Goal: Task Accomplishment & Management: Complete application form

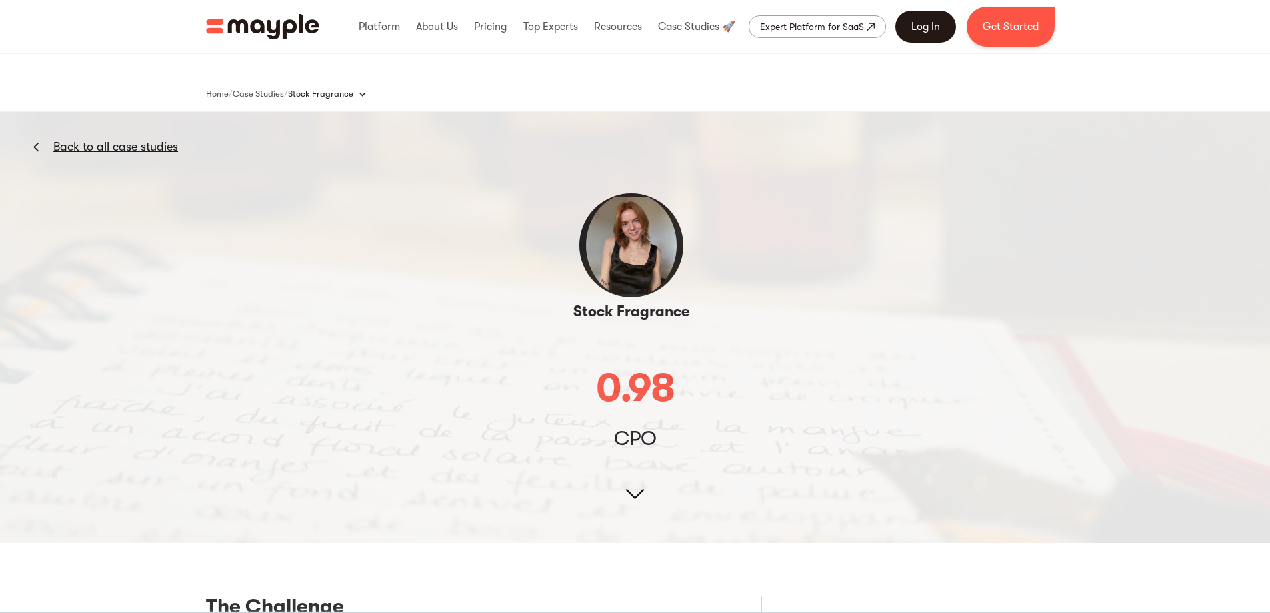
click at [939, 27] on link "Log In" at bounding box center [925, 27] width 61 height 32
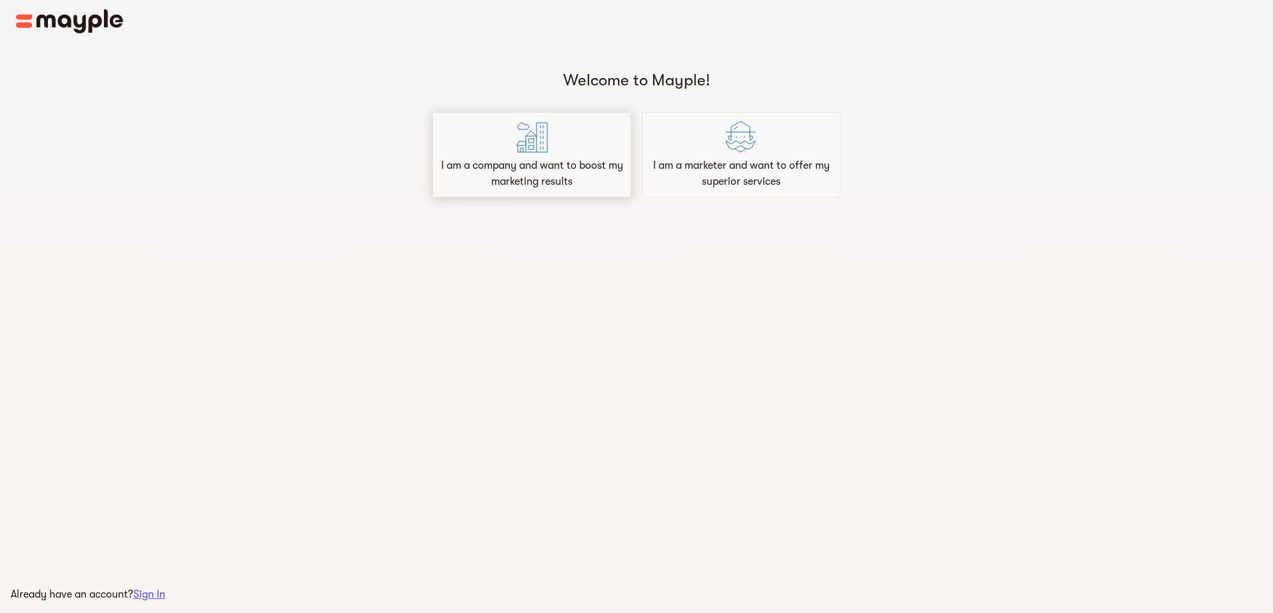
click at [507, 175] on p "I am a company and want to boost my marketing results" at bounding box center [532, 173] width 187 height 32
click at [531, 163] on p "I am a company and want to boost my marketing results" at bounding box center [532, 173] width 187 height 32
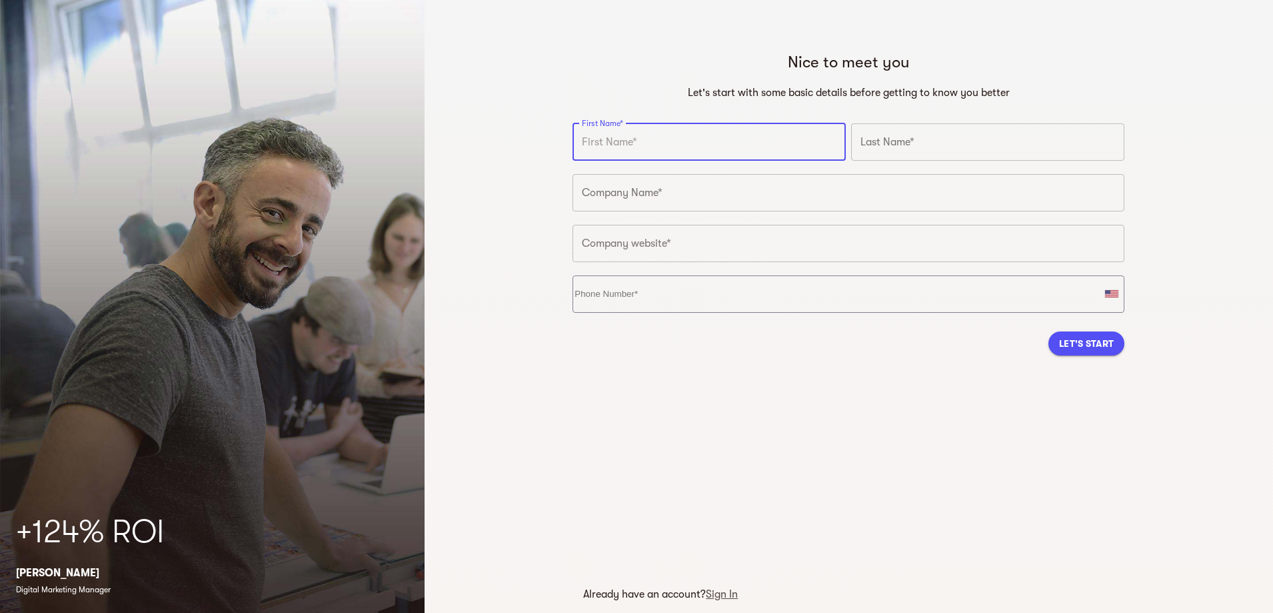
click at [642, 137] on input "text" at bounding box center [709, 141] width 273 height 37
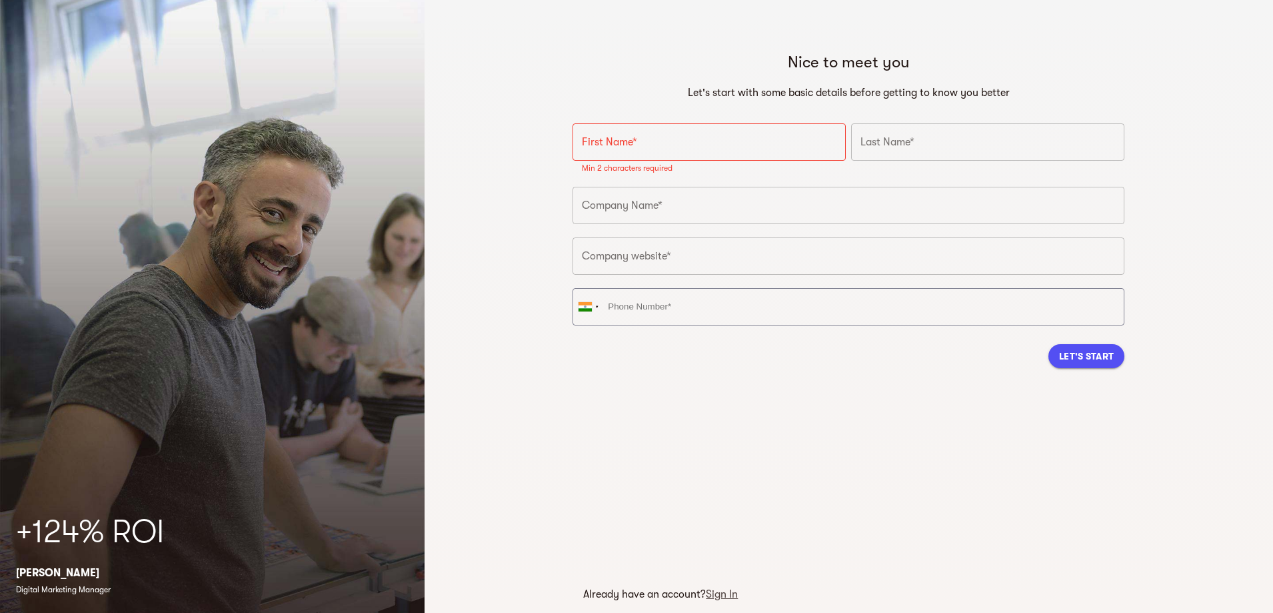
paste input "The Midwest Sea Salt Company Inc"
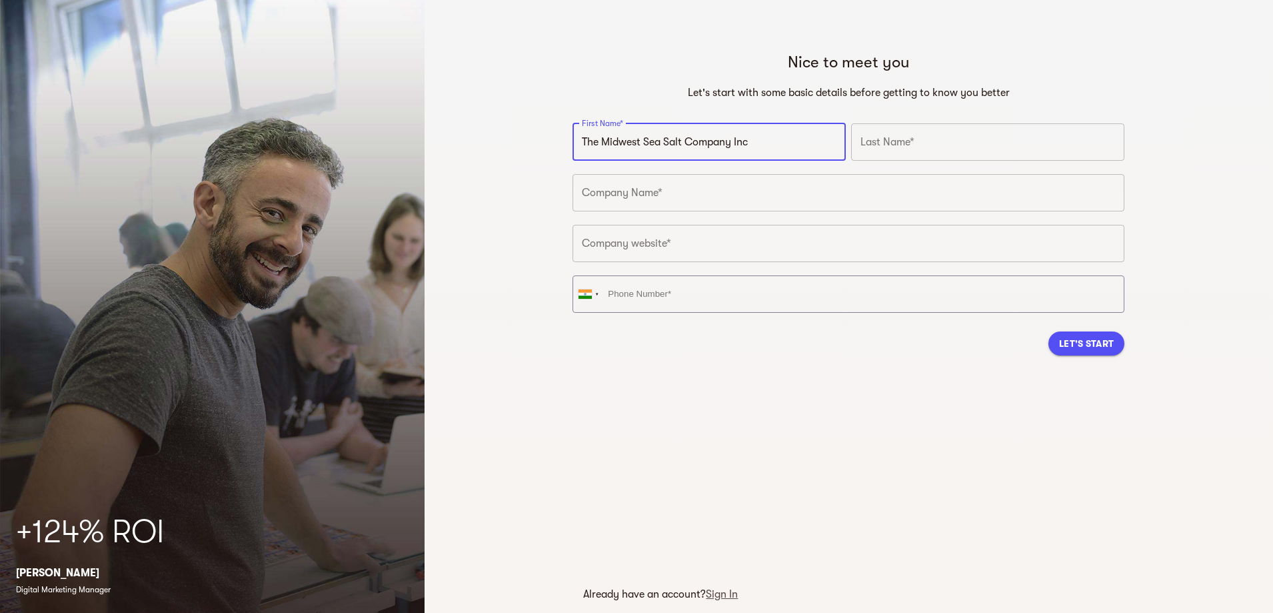
click at [681, 149] on input "The Midwest Sea Salt Company Inc" at bounding box center [709, 141] width 273 height 37
drag, startPoint x: 663, startPoint y: 139, endPoint x: 898, endPoint y: 139, distance: 235.3
click at [898, 139] on div "First Name* The Midwest Sea Salt Company Inc First Name* Last Name* Last Name* …" at bounding box center [848, 222] width 557 height 203
type input "The Midwest Sea"
click at [890, 134] on input "text" at bounding box center [987, 141] width 273 height 37
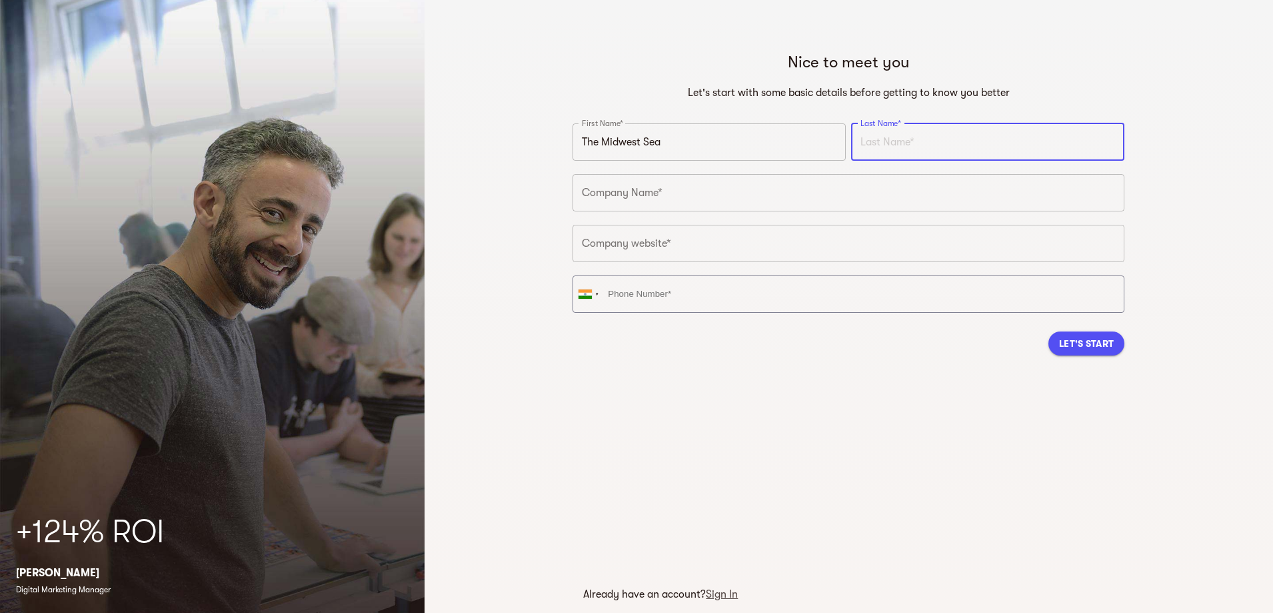
paste input "Salt Company Inc"
type input "Salt Company Inc"
click at [799, 191] on input "text" at bounding box center [849, 192] width 552 height 37
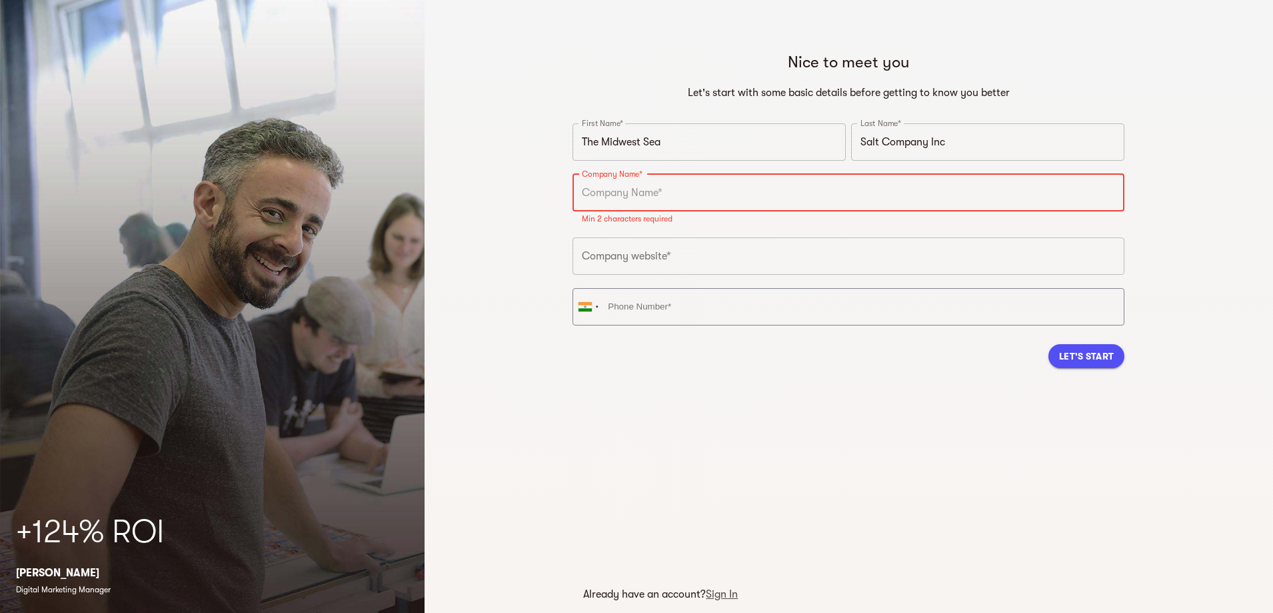
paste input "The Midwest Sea Salt Company Inc"
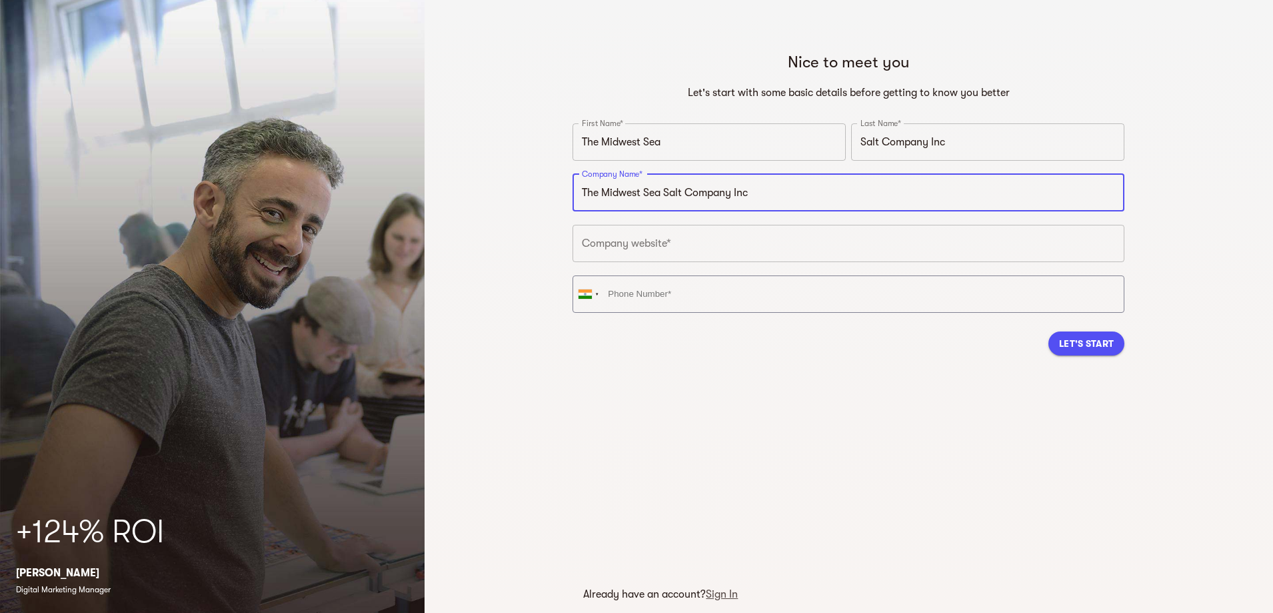
type input "The Midwest Sea Salt Company Inc"
click at [757, 240] on input "text" at bounding box center [849, 243] width 552 height 37
paste input "https://www.midwestseasaltcompany.com/"
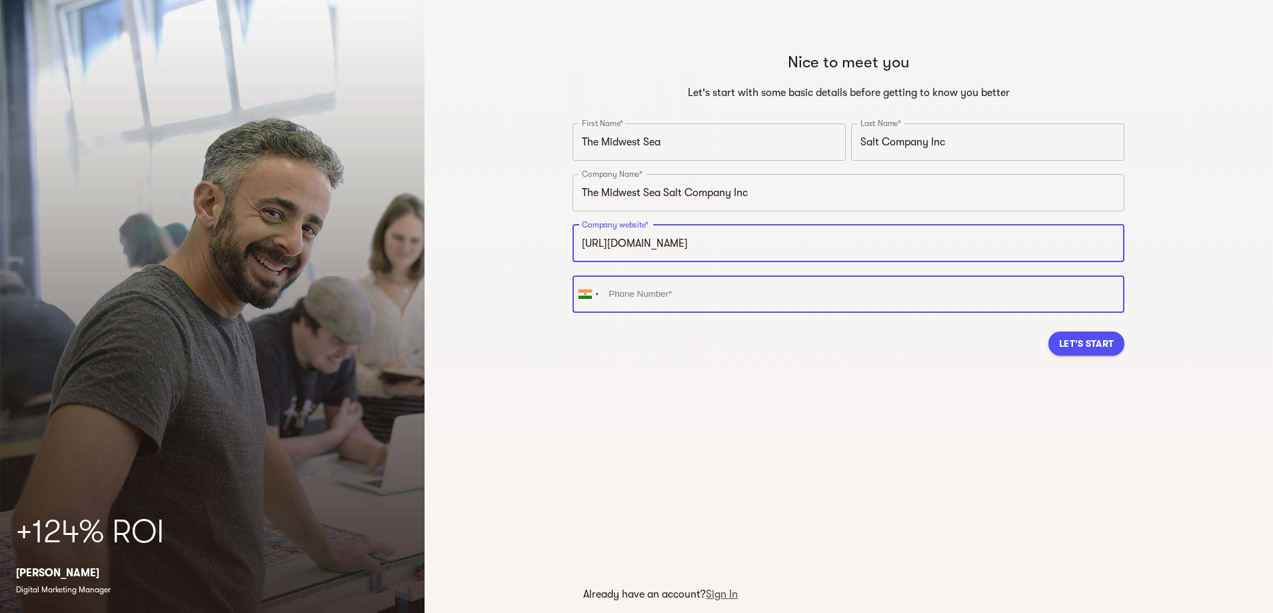
type input "https://www.midwestseasaltcompany.com"
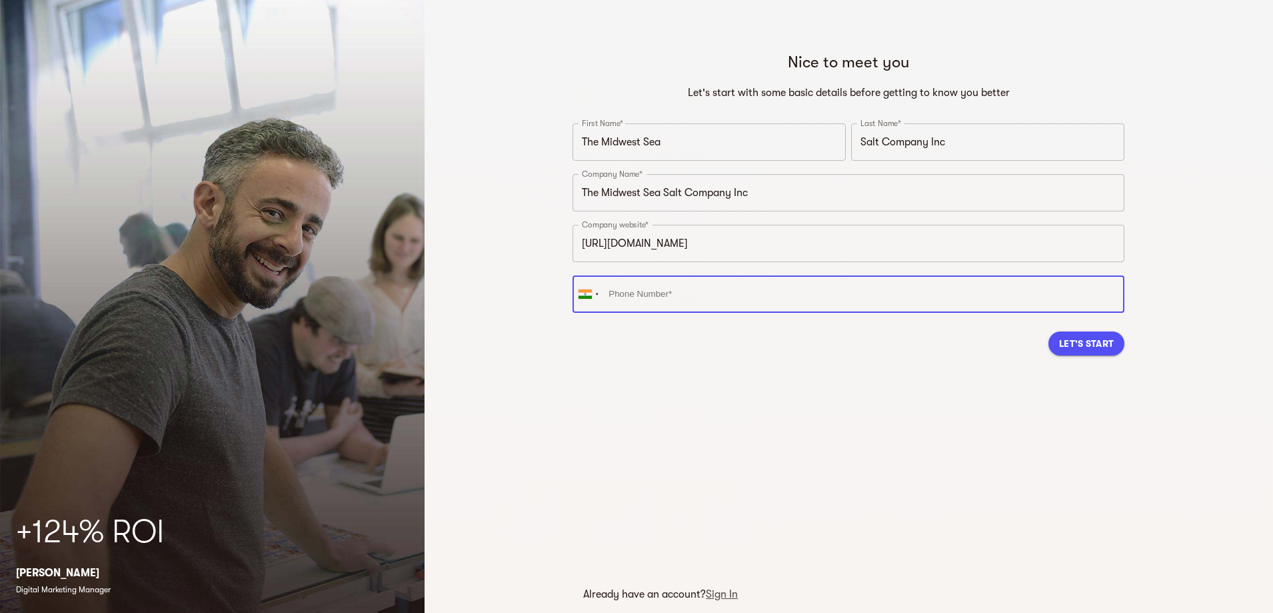
click at [623, 288] on input "tel" at bounding box center [849, 293] width 552 height 37
click at [579, 295] on div at bounding box center [585, 293] width 13 height 9
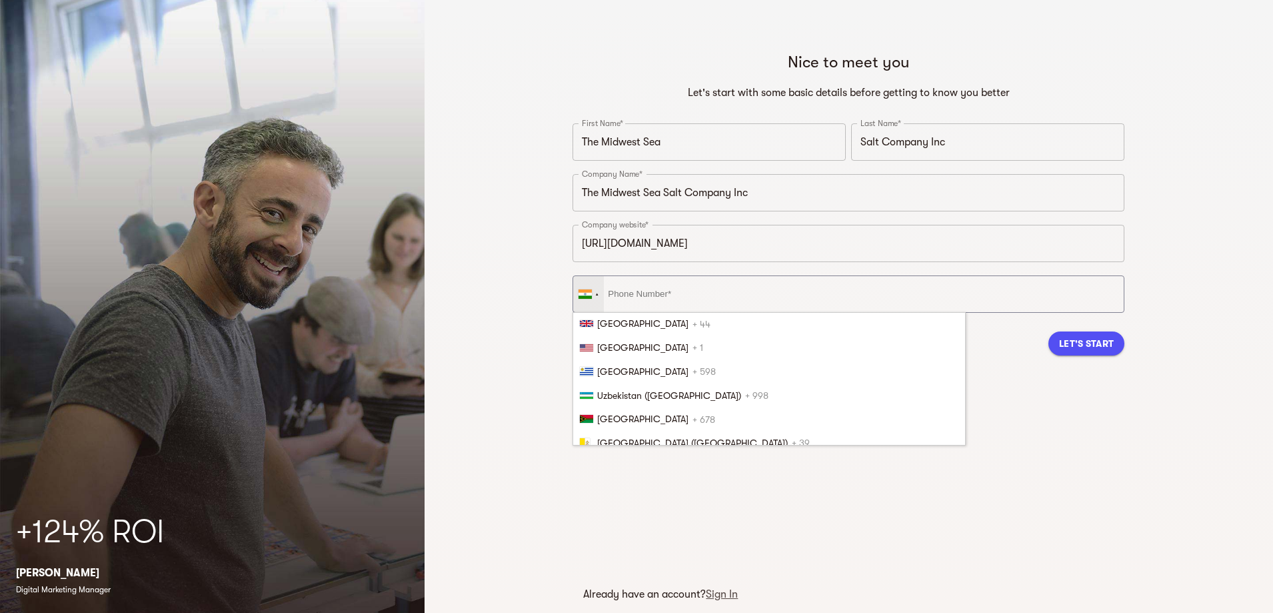
scroll to position [5450, 0]
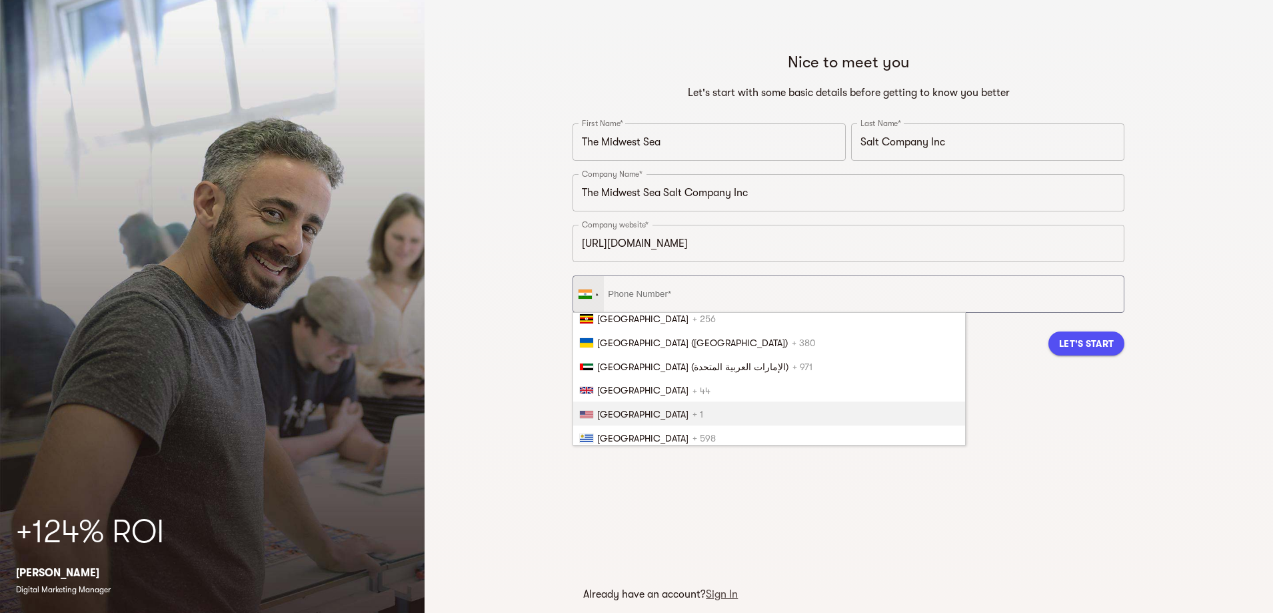
click at [595, 411] on li "United States + 1" at bounding box center [769, 413] width 392 height 24
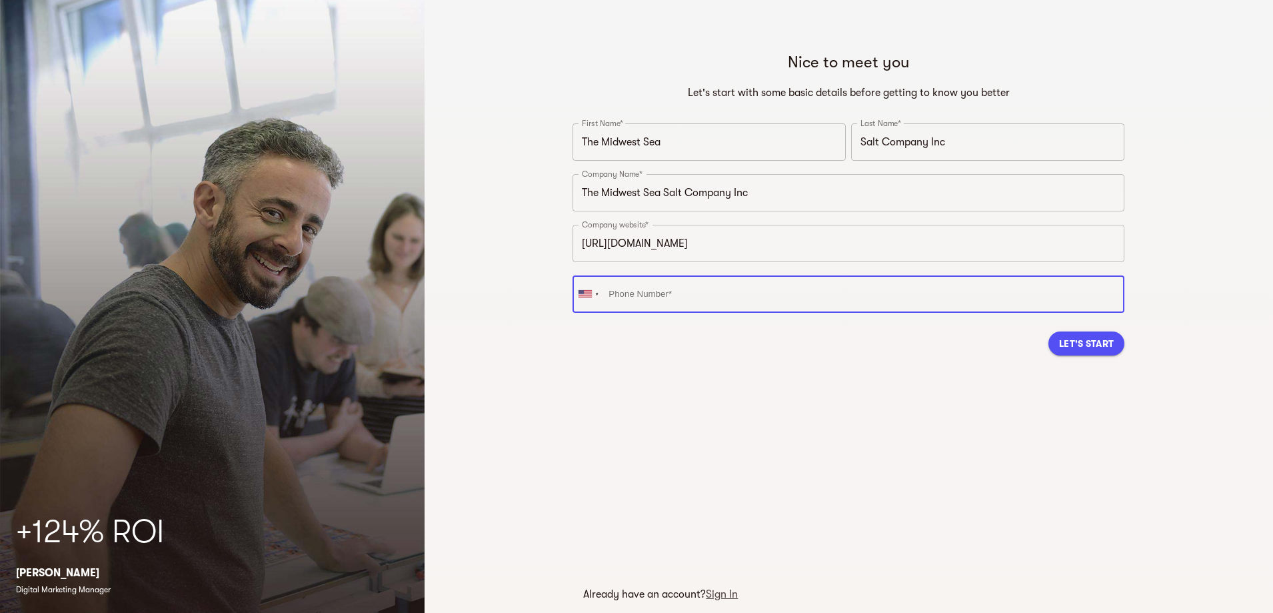
paste input "5137709177"
click at [708, 285] on input "5137709177" at bounding box center [849, 293] width 552 height 37
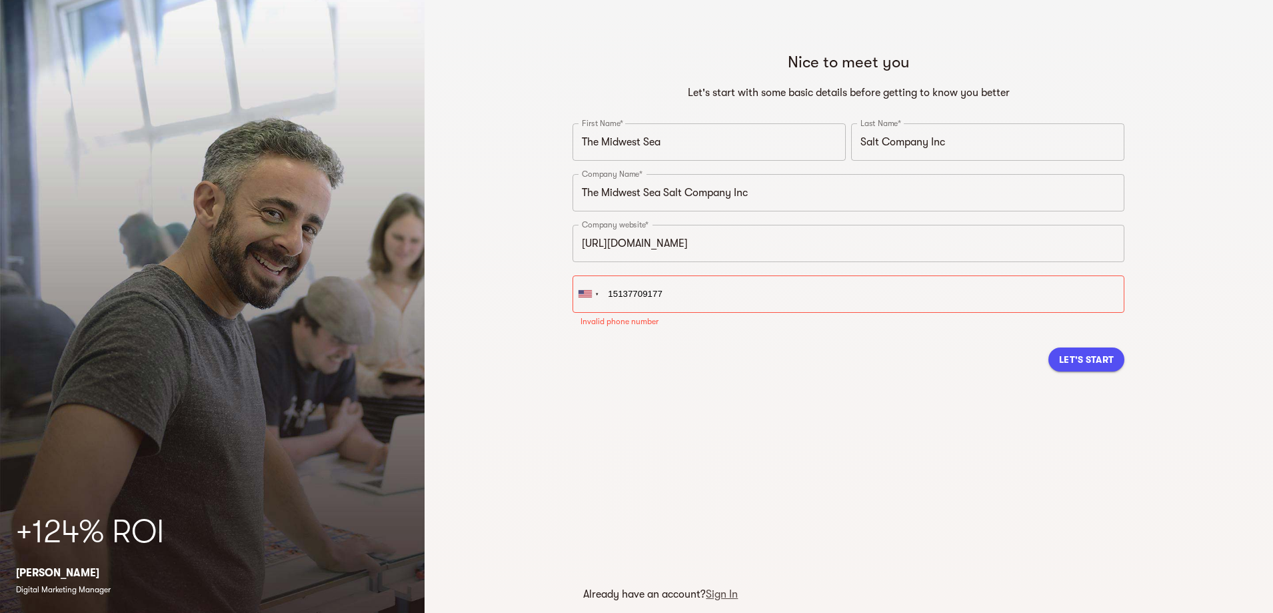
type input "+1 513-770-9177"
click at [759, 361] on div "Let's Start" at bounding box center [849, 343] width 552 height 45
click at [1053, 347] on button "Let's Start" at bounding box center [1087, 343] width 76 height 24
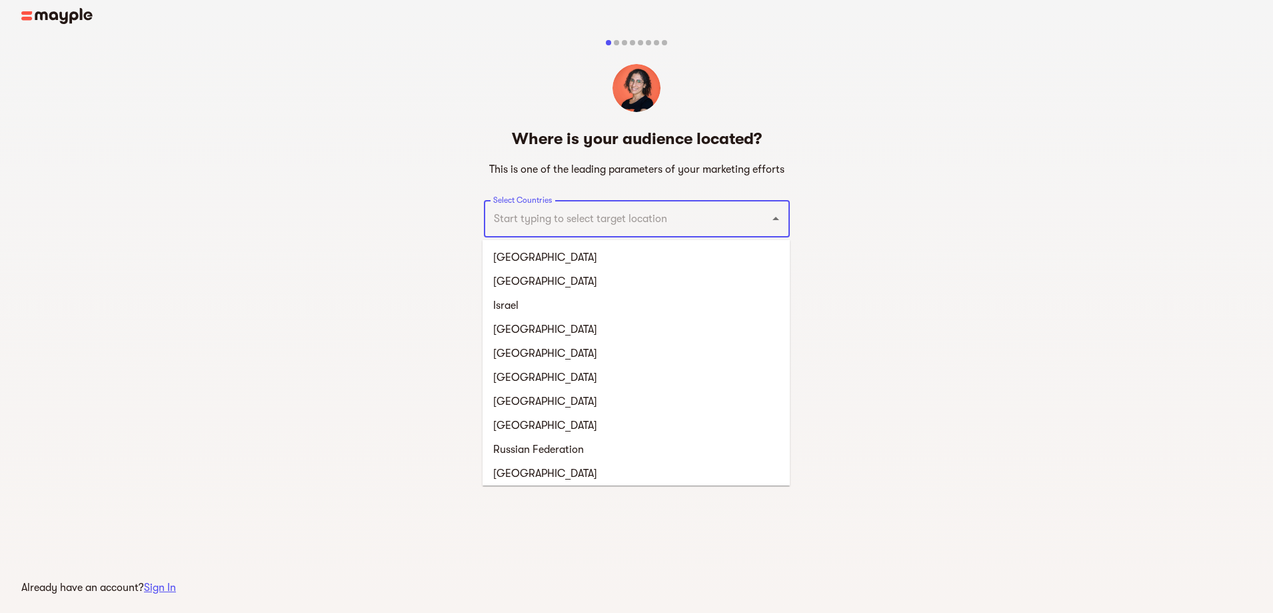
click at [554, 220] on input "Select Countries" at bounding box center [618, 218] width 257 height 25
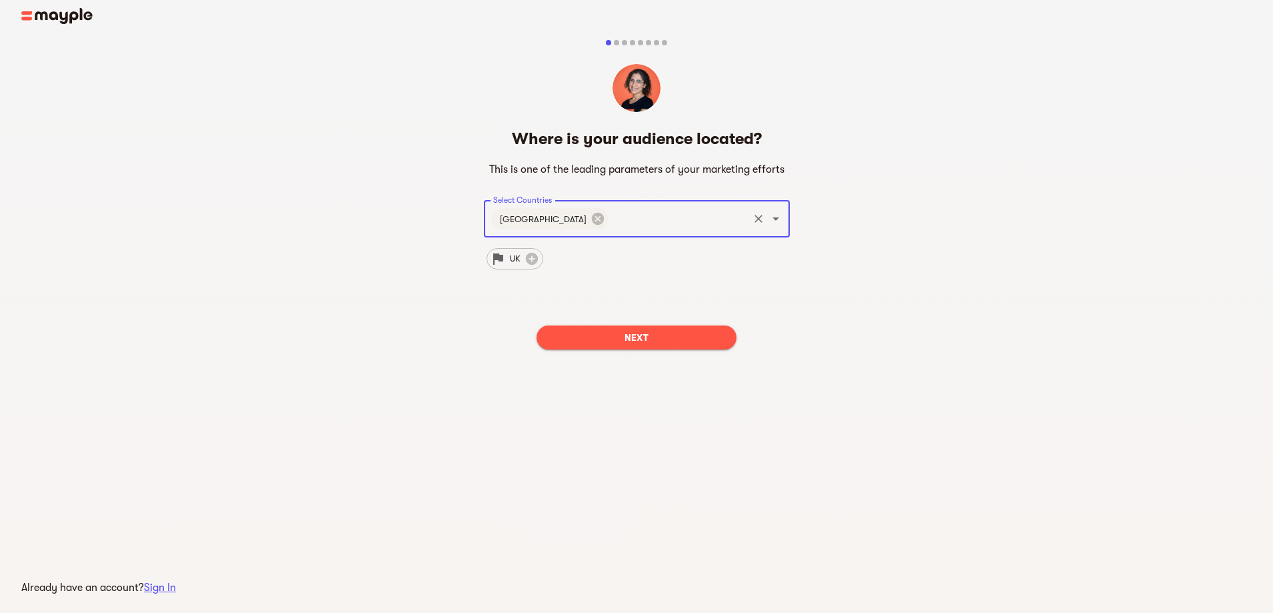
click at [643, 334] on span "Next" at bounding box center [636, 337] width 179 height 16
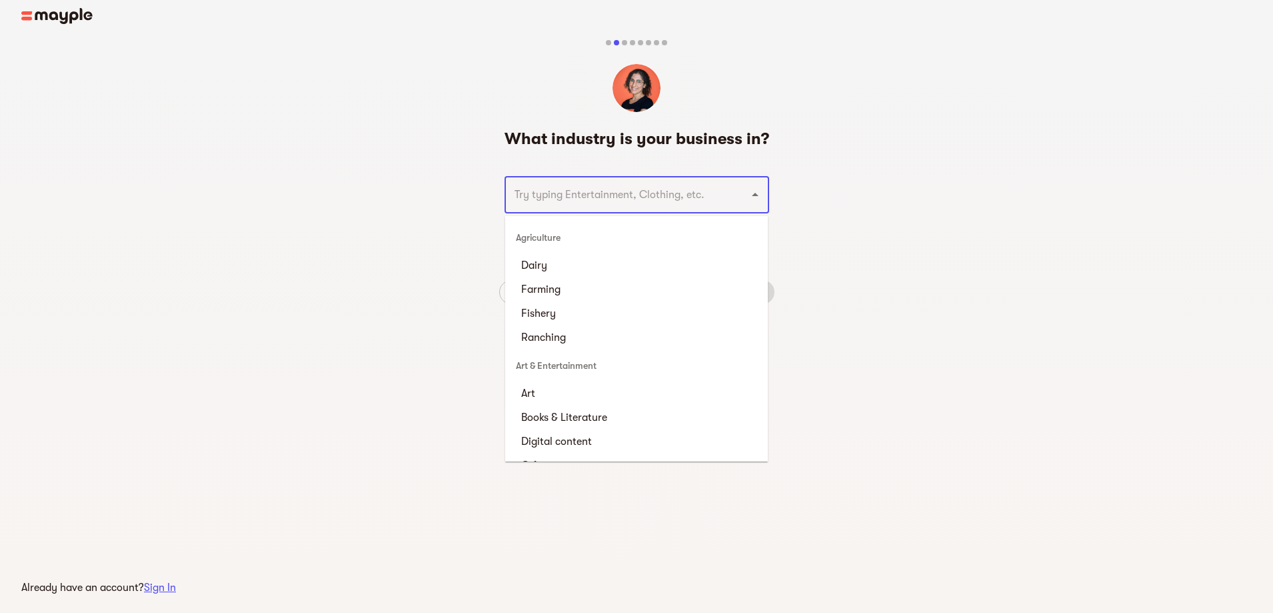
click at [608, 203] on input "text" at bounding box center [618, 194] width 215 height 25
click at [633, 143] on h5 "What industry is your business in?" at bounding box center [637, 138] width 265 height 21
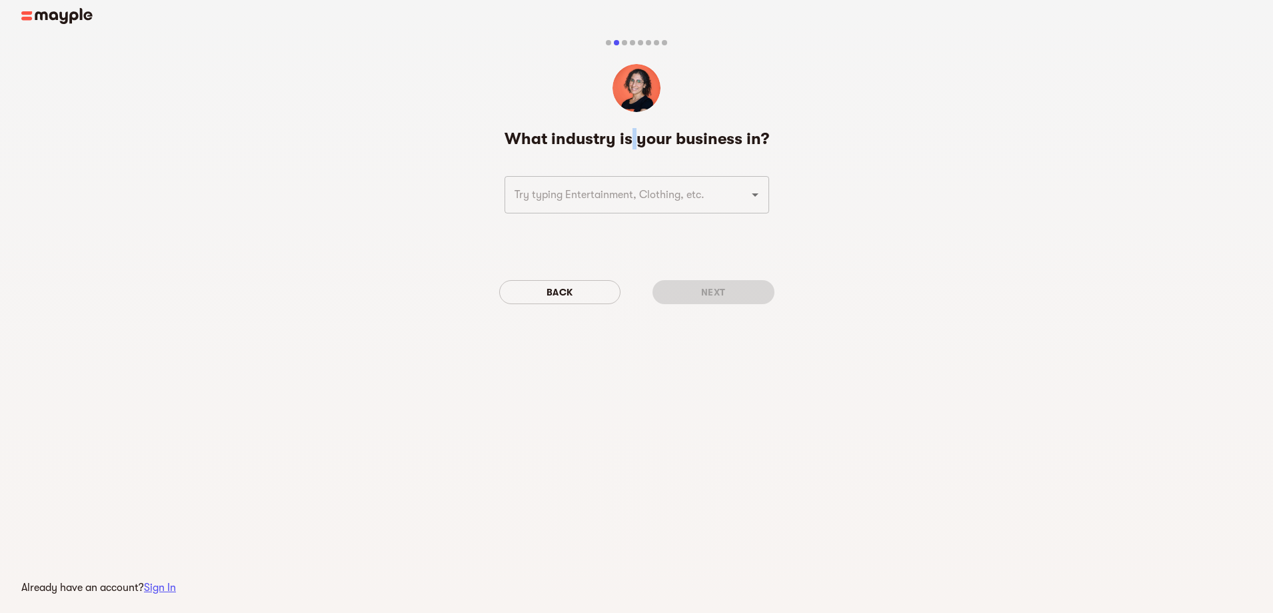
click at [633, 143] on h5 "What industry is your business in?" at bounding box center [637, 138] width 265 height 21
click at [610, 183] on input "text" at bounding box center [618, 194] width 215 height 25
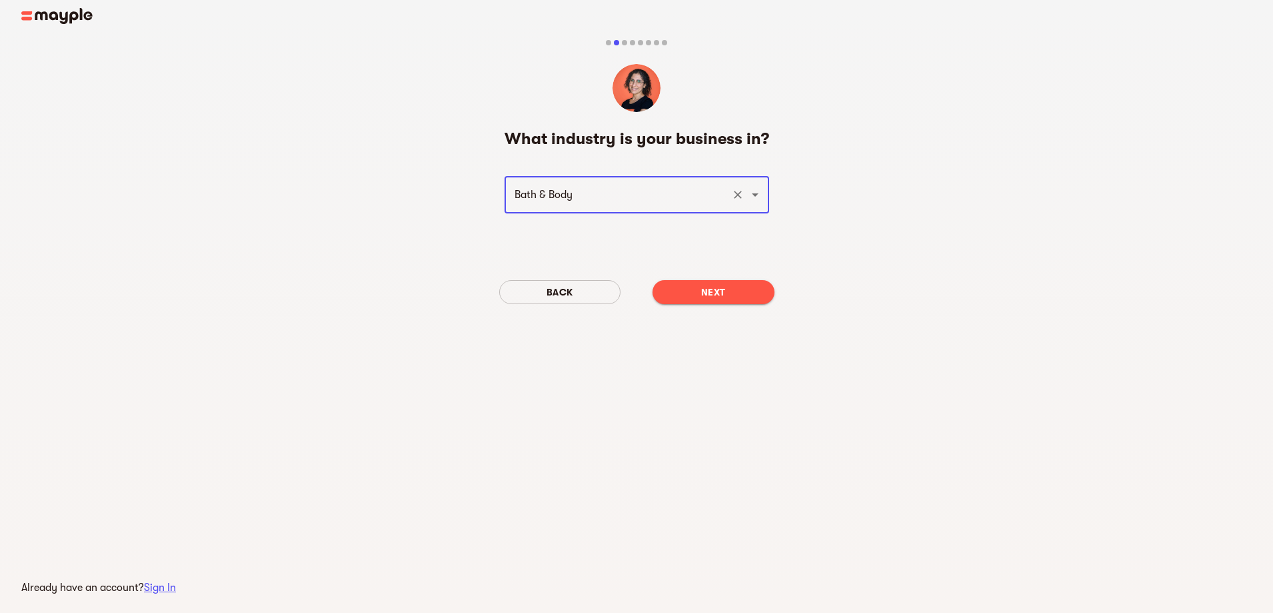
type input "Bath & Body"
click at [697, 283] on button "Next" at bounding box center [714, 292] width 122 height 24
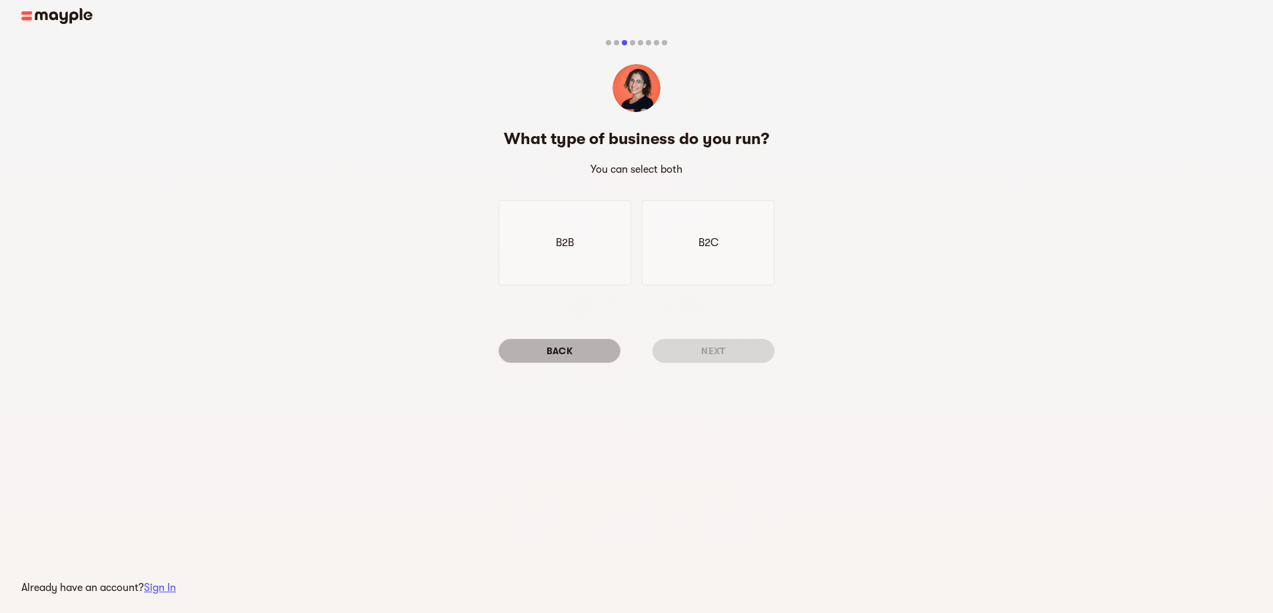
click at [574, 347] on span "Back" at bounding box center [559, 351] width 101 height 16
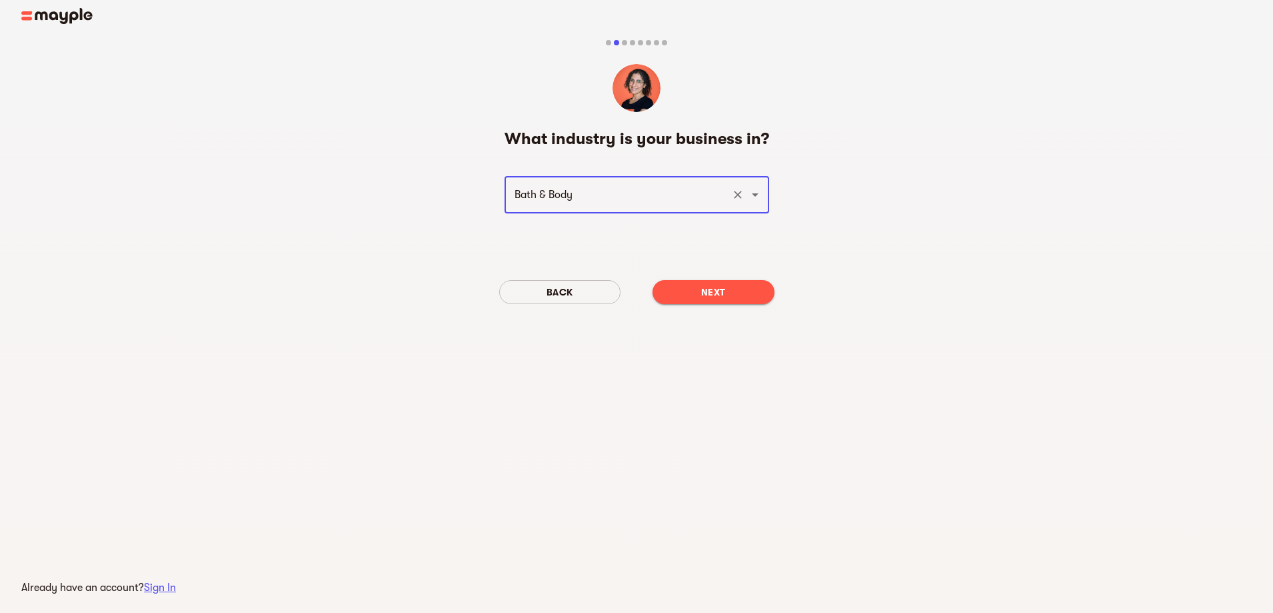
click at [593, 202] on input "Bath & Body" at bounding box center [618, 194] width 215 height 25
click at [723, 299] on span "Next" at bounding box center [713, 292] width 101 height 16
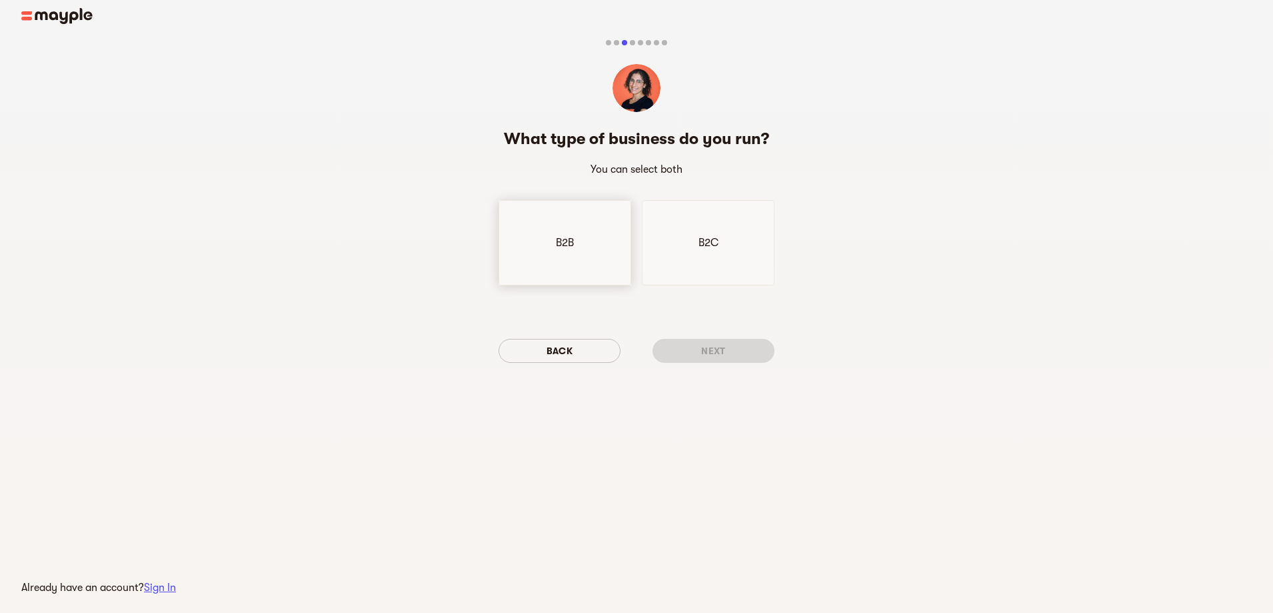
click at [603, 264] on div "B2B" at bounding box center [565, 242] width 133 height 85
click at [685, 351] on span "Next" at bounding box center [713, 351] width 101 height 16
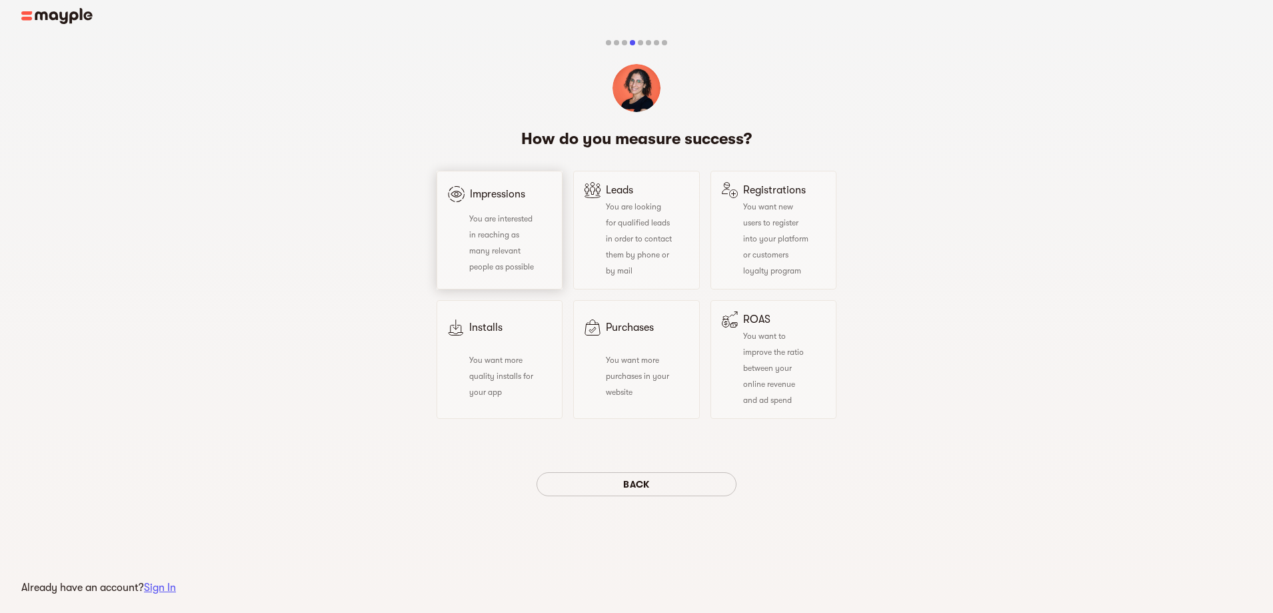
click at [538, 268] on div "Impressions You are interested in reaching as many relevant people as possible" at bounding box center [500, 230] width 126 height 119
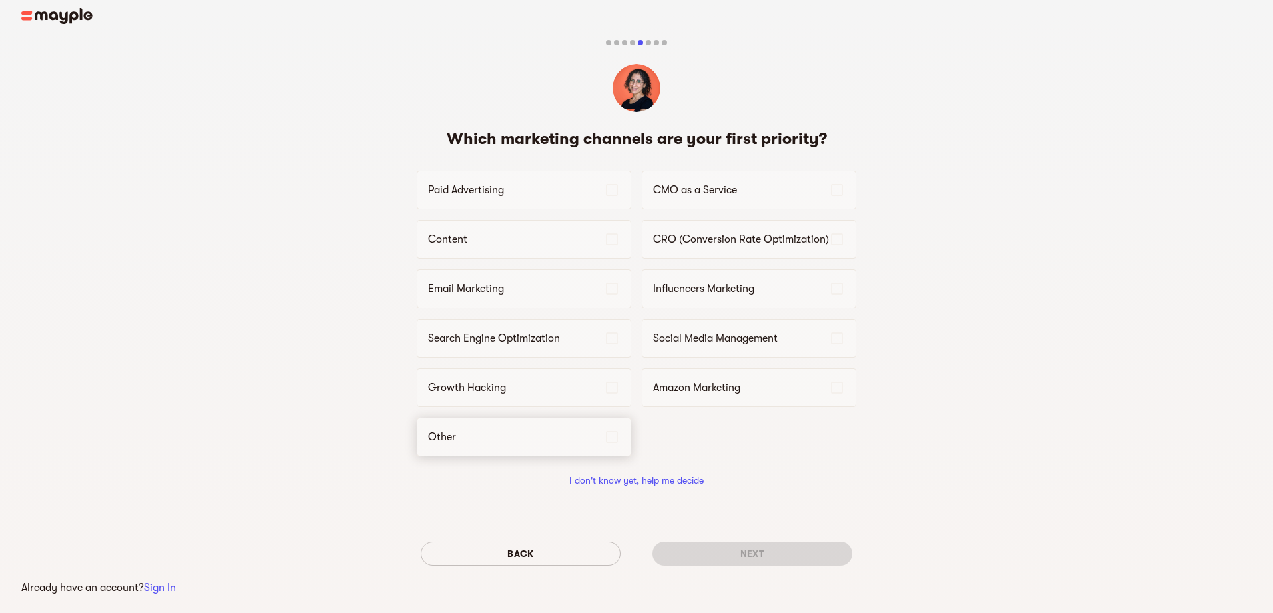
click at [518, 433] on p "Other" at bounding box center [516, 437] width 176 height 16
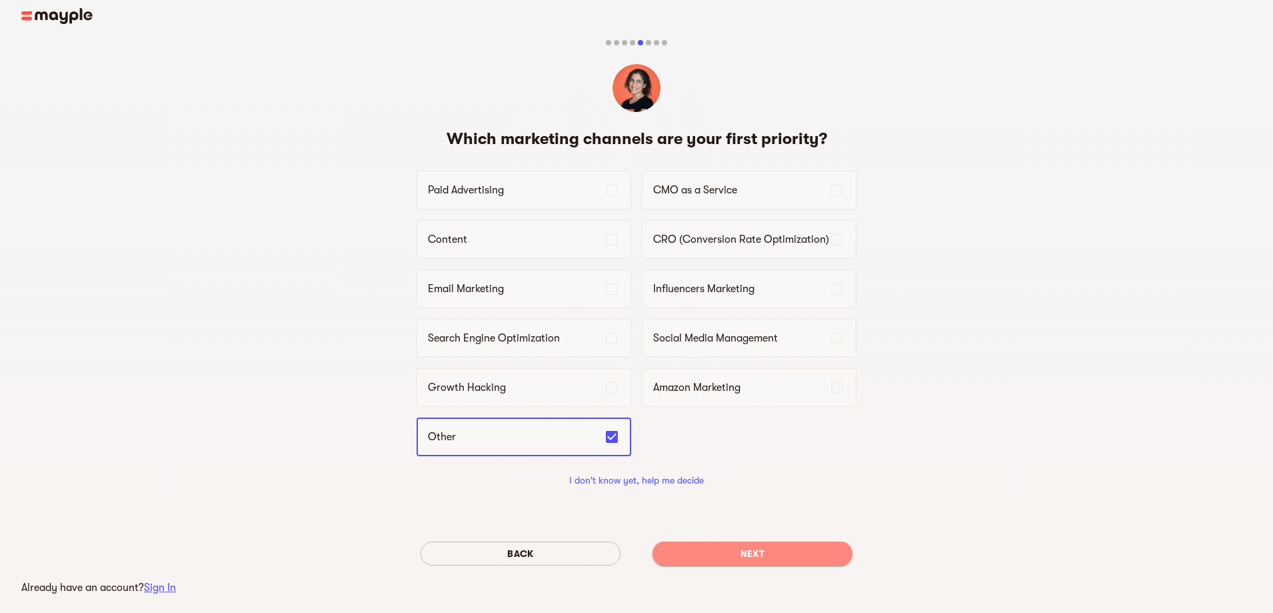
click at [733, 561] on span "Next" at bounding box center [752, 553] width 179 height 16
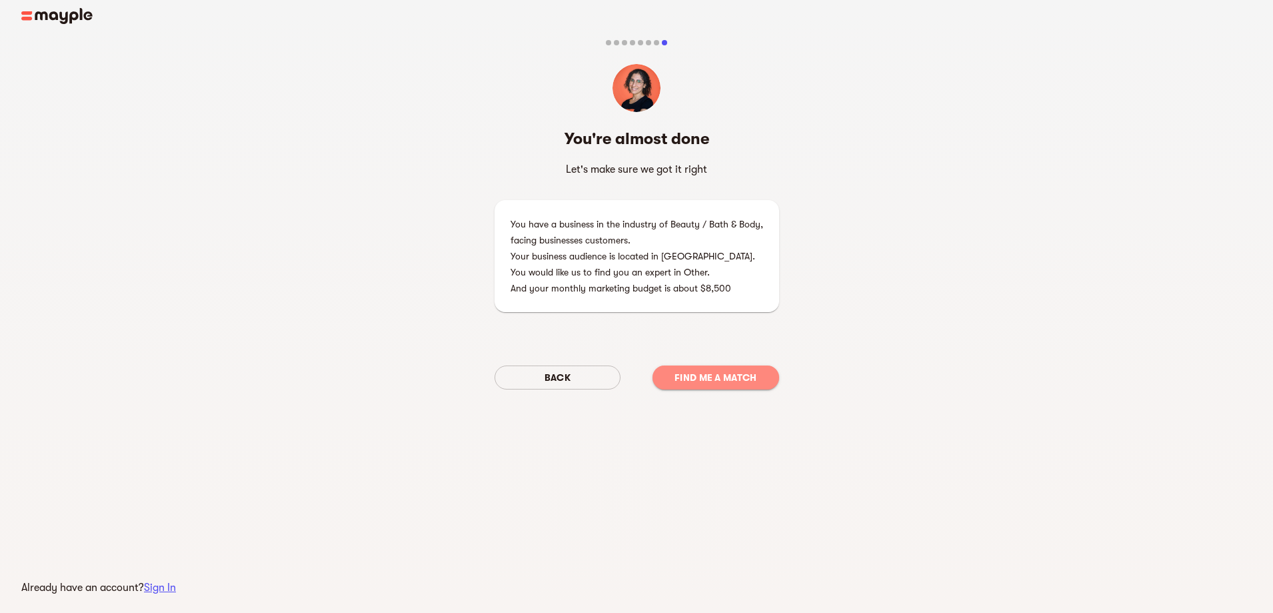
click at [679, 381] on span "Find me a match" at bounding box center [715, 377] width 105 height 16
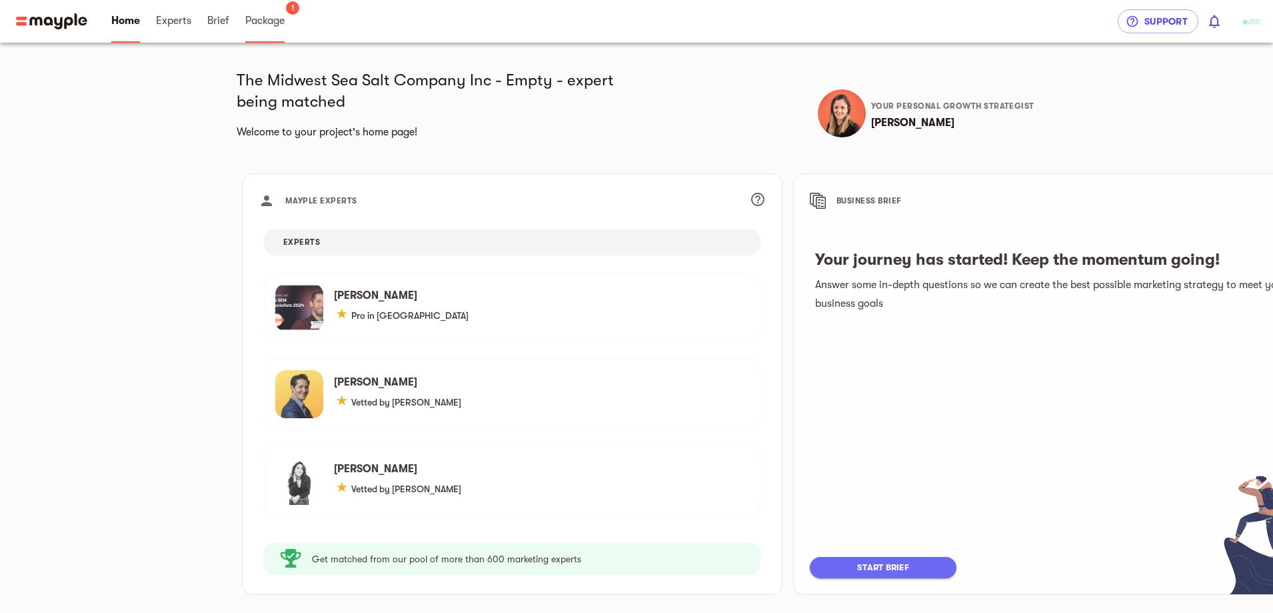
click at [271, 21] on span "Package" at bounding box center [264, 21] width 39 height 16
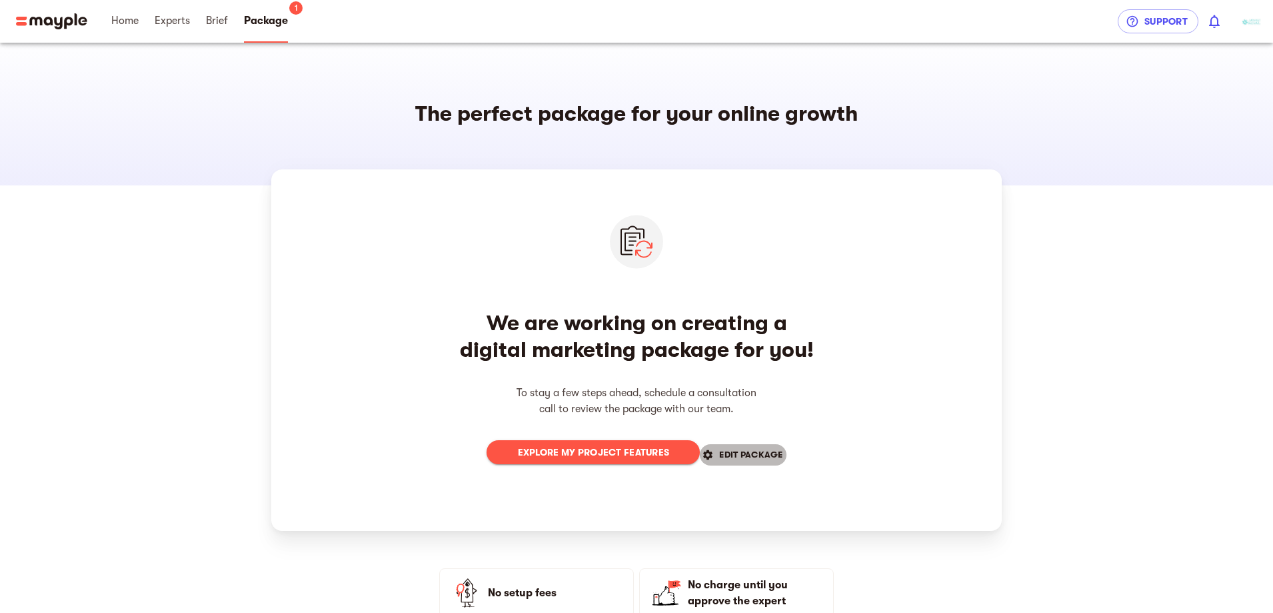
click at [728, 458] on span "EDIT PACKAGE" at bounding box center [742, 455] width 79 height 16
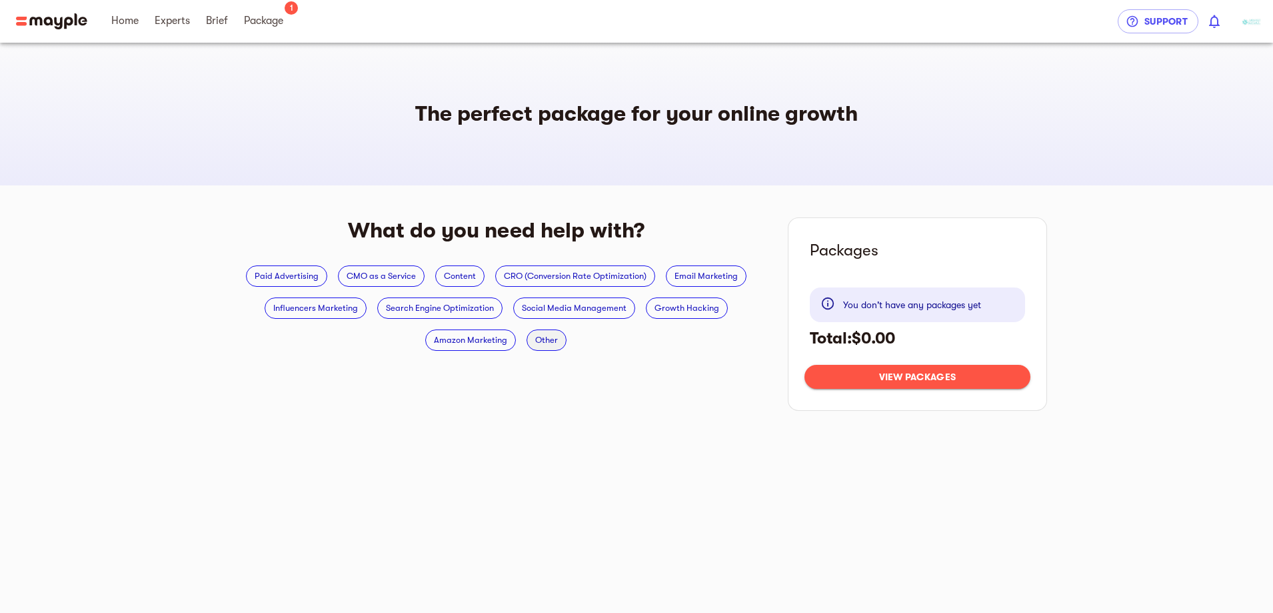
click at [547, 330] on div "Other" at bounding box center [547, 339] width 40 height 21
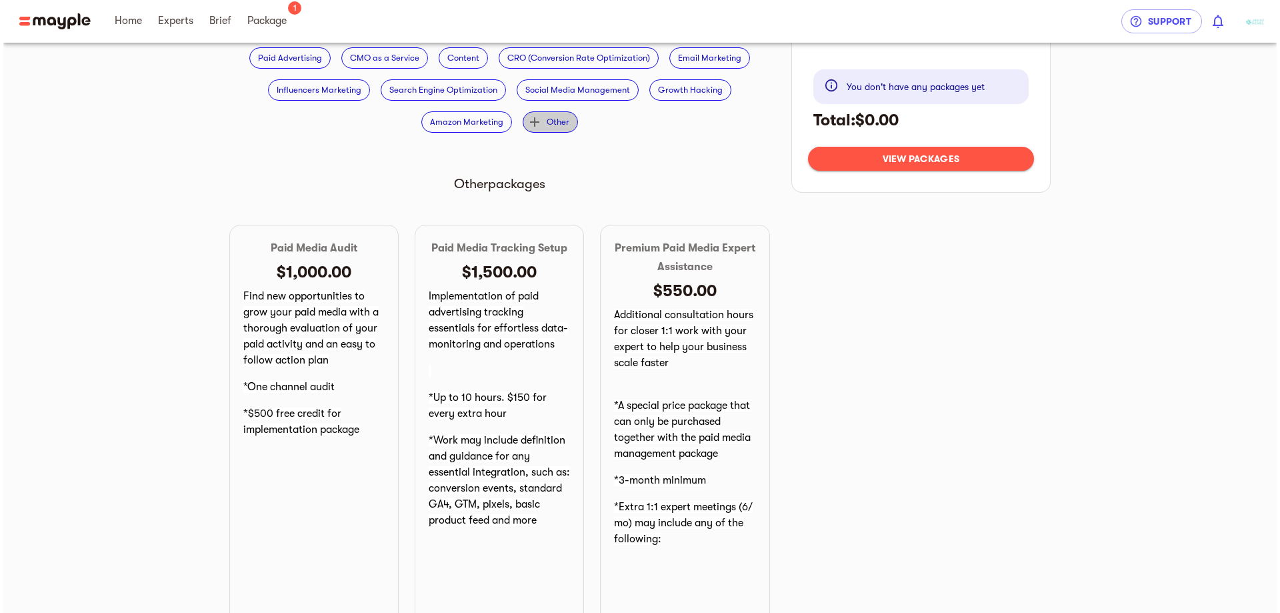
scroll to position [17, 0]
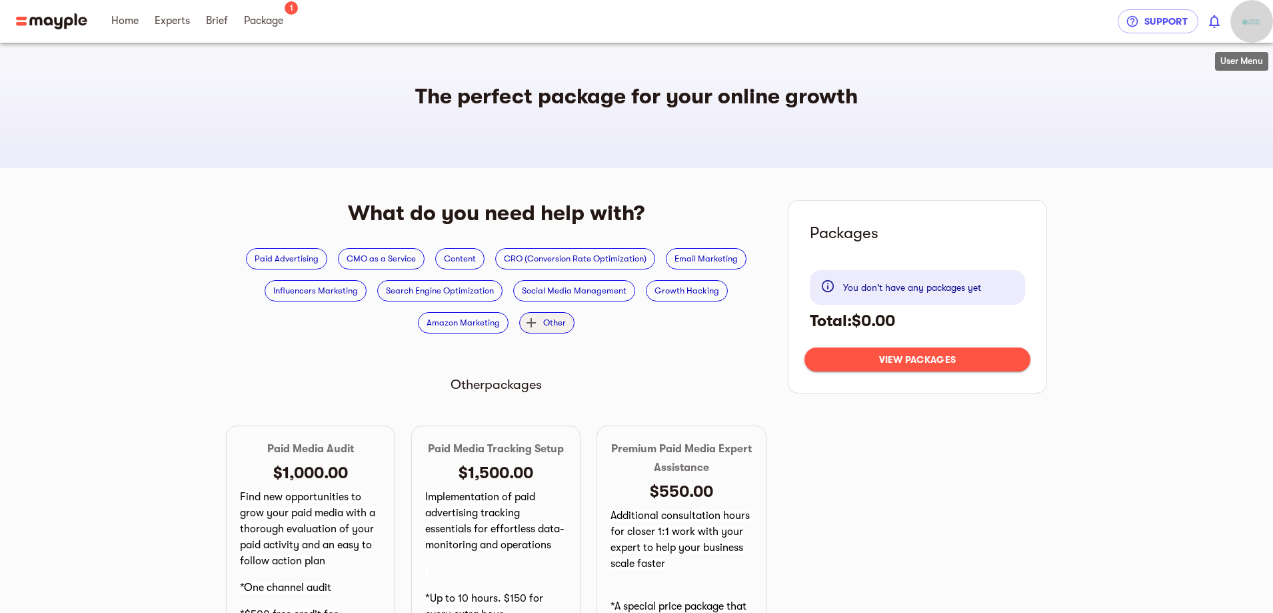
click at [1246, 31] on img "button" at bounding box center [1252, 21] width 27 height 27
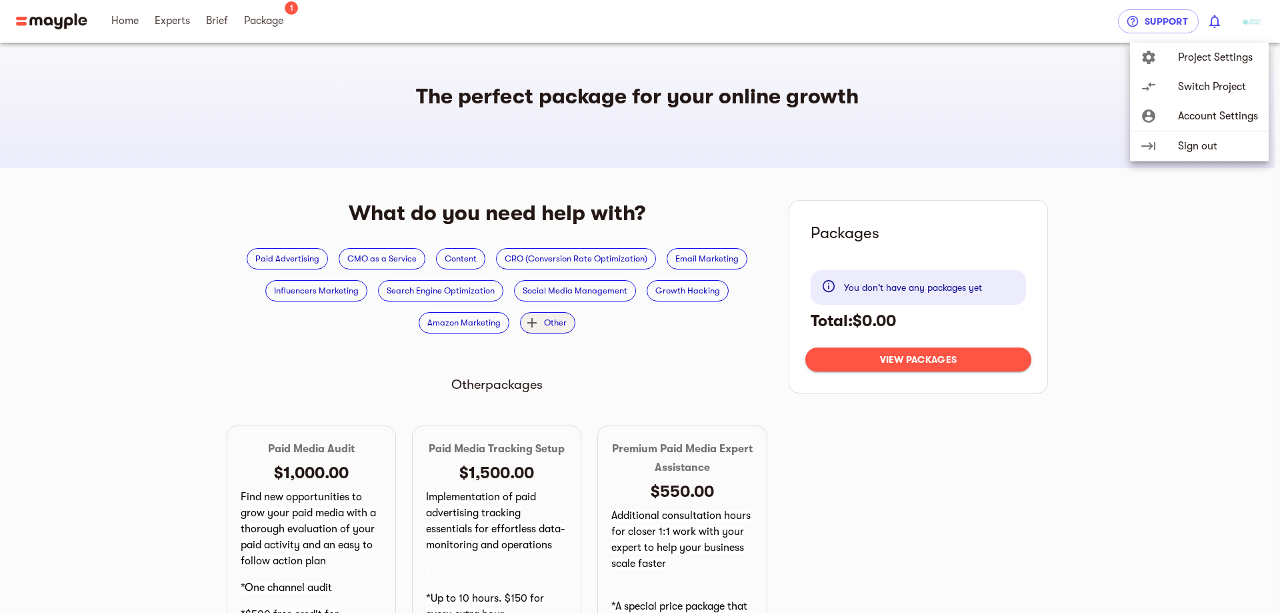
click at [1236, 55] on span "Project Settings" at bounding box center [1218, 57] width 80 height 16
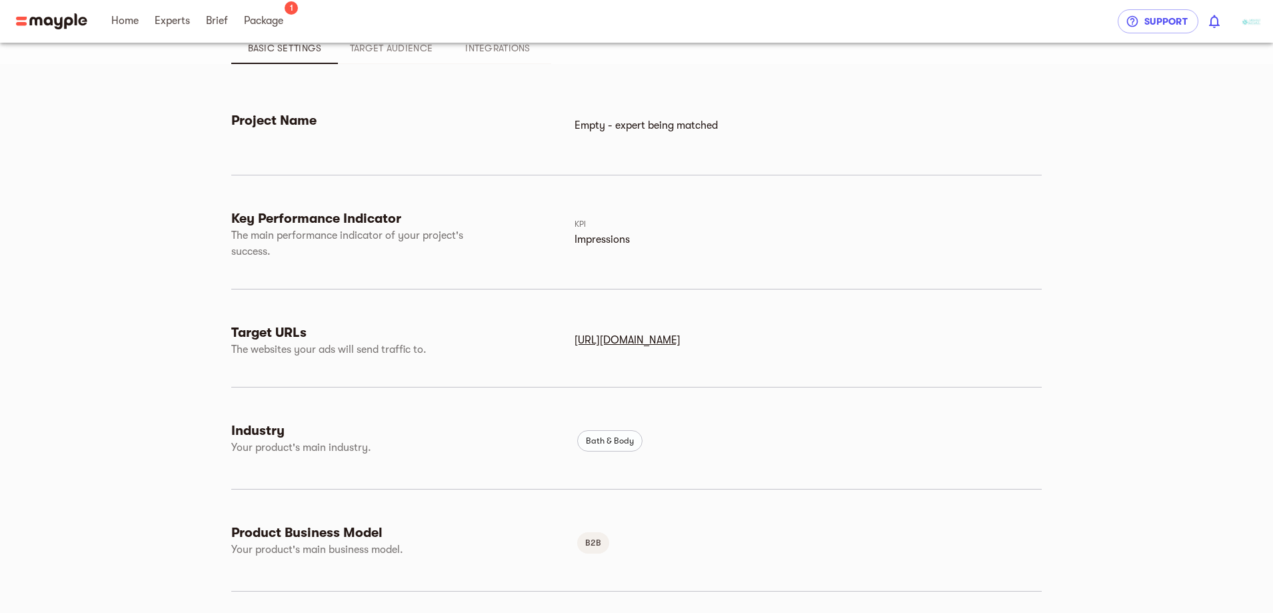
scroll to position [195, 0]
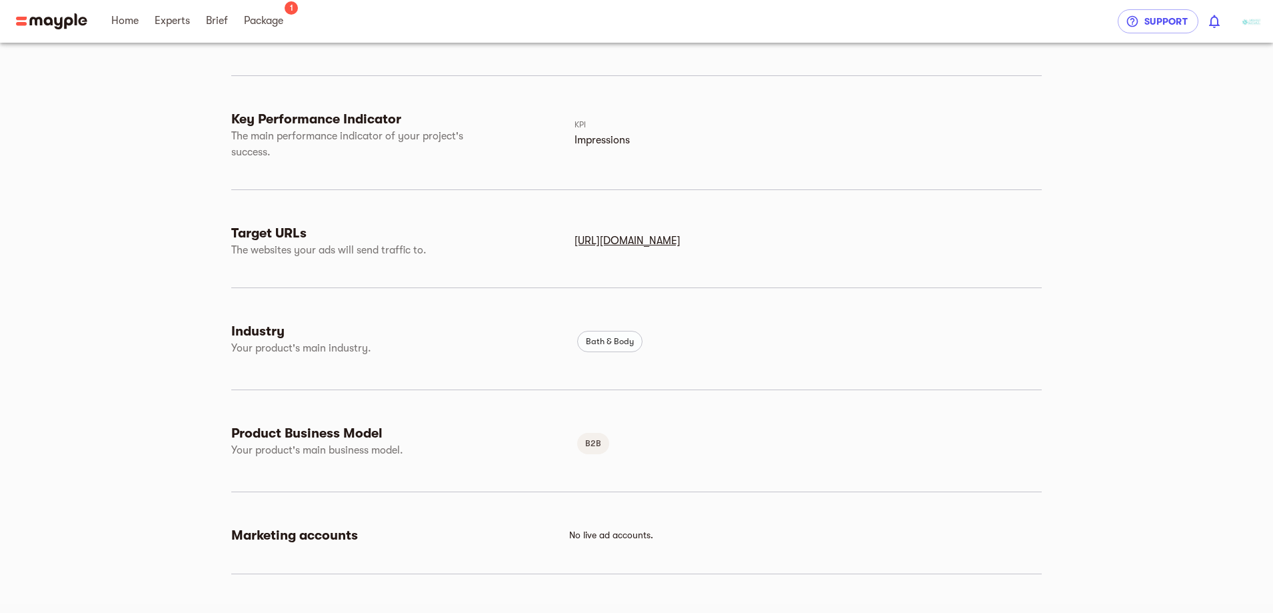
click at [589, 529] on span "No live ad accounts." at bounding box center [611, 534] width 84 height 11
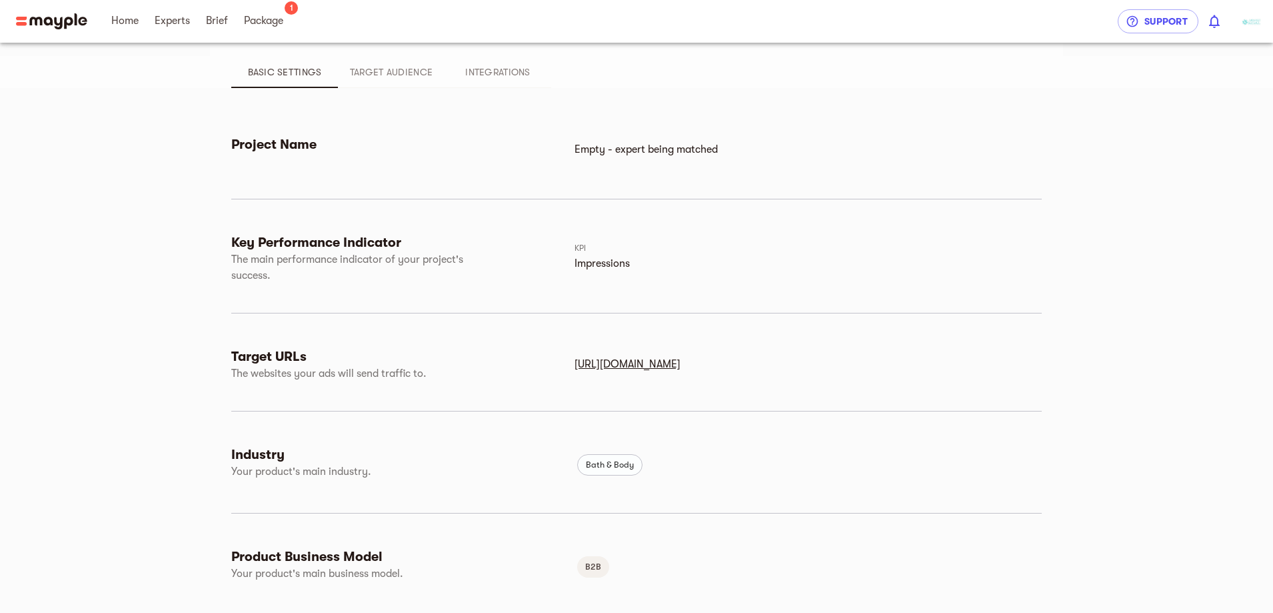
scroll to position [0, 0]
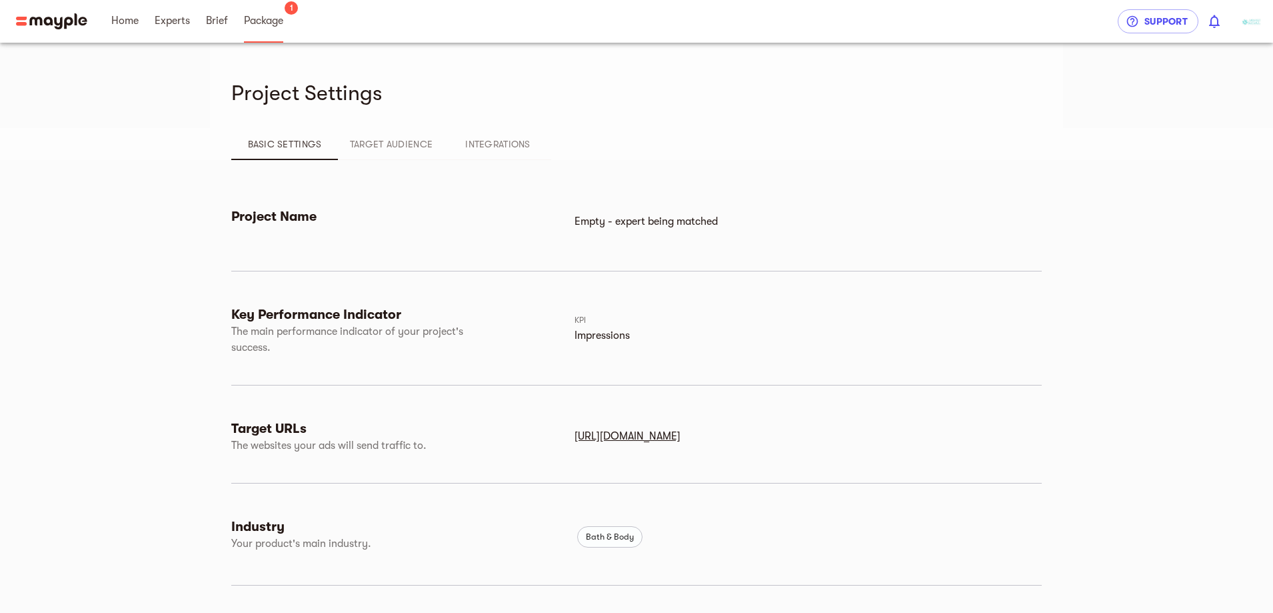
click at [274, 32] on link "Package" at bounding box center [263, 21] width 39 height 43
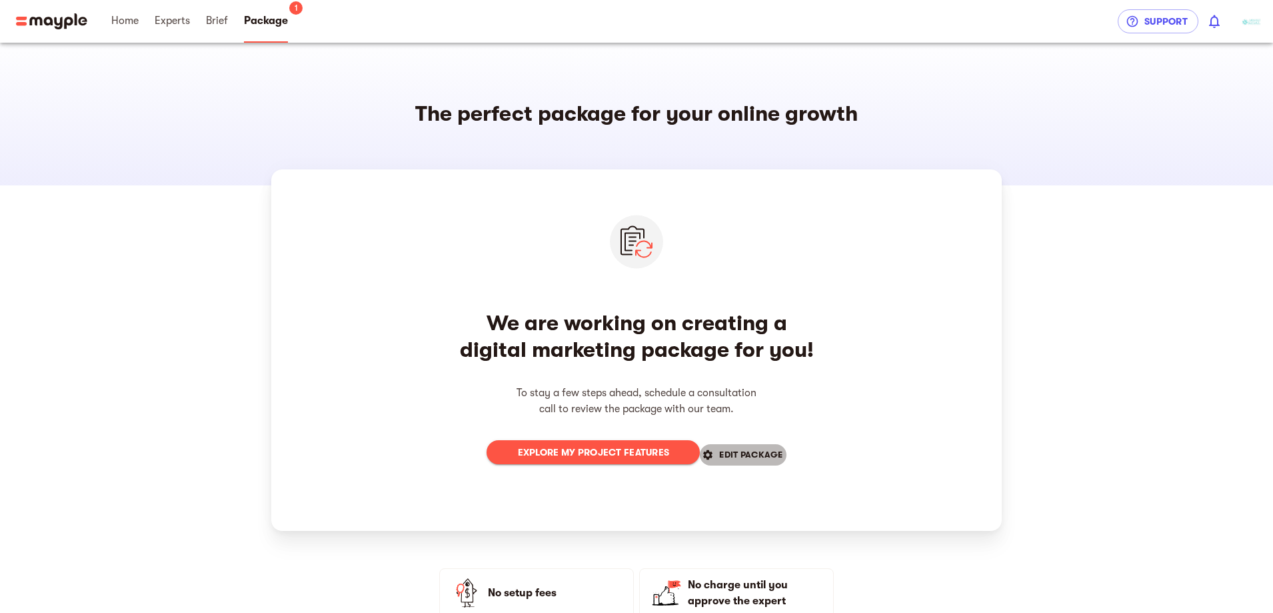
click at [712, 455] on icon "button" at bounding box center [708, 455] width 12 height 12
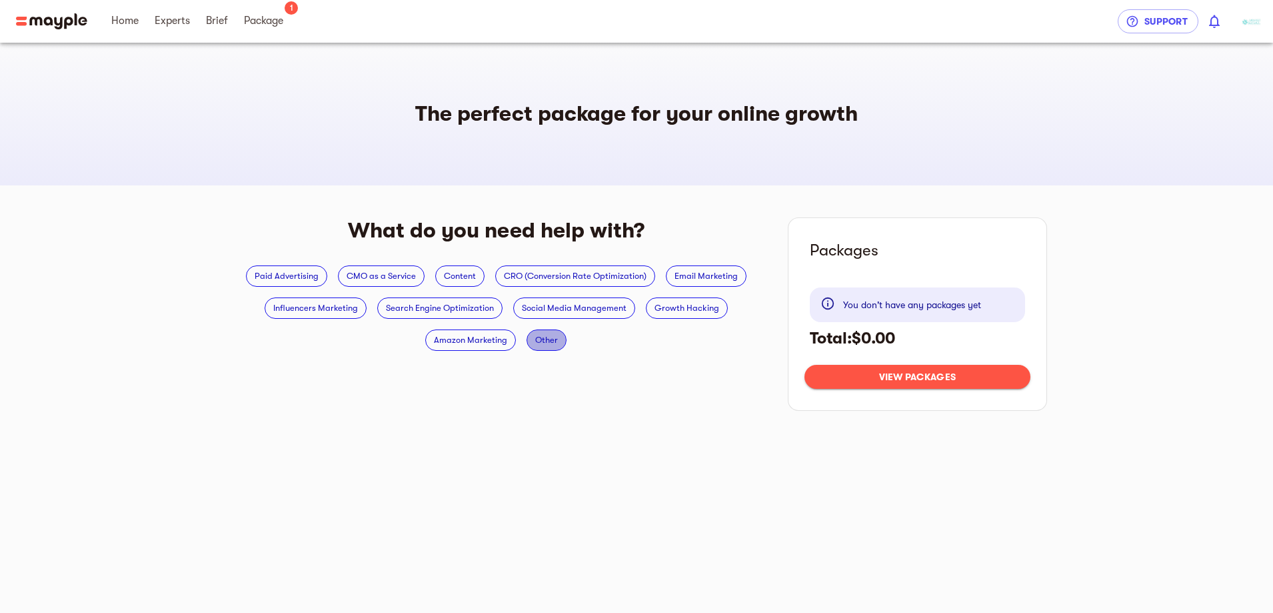
click at [549, 335] on span "Other" at bounding box center [546, 340] width 39 height 16
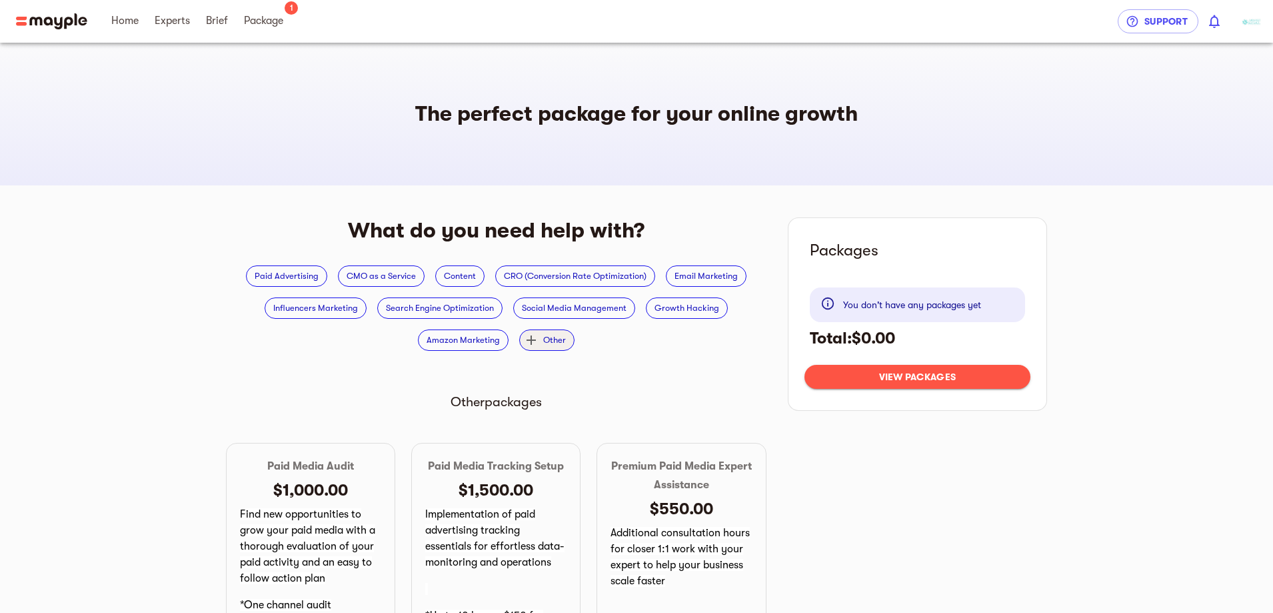
click at [1245, 27] on img "button" at bounding box center [1252, 21] width 27 height 27
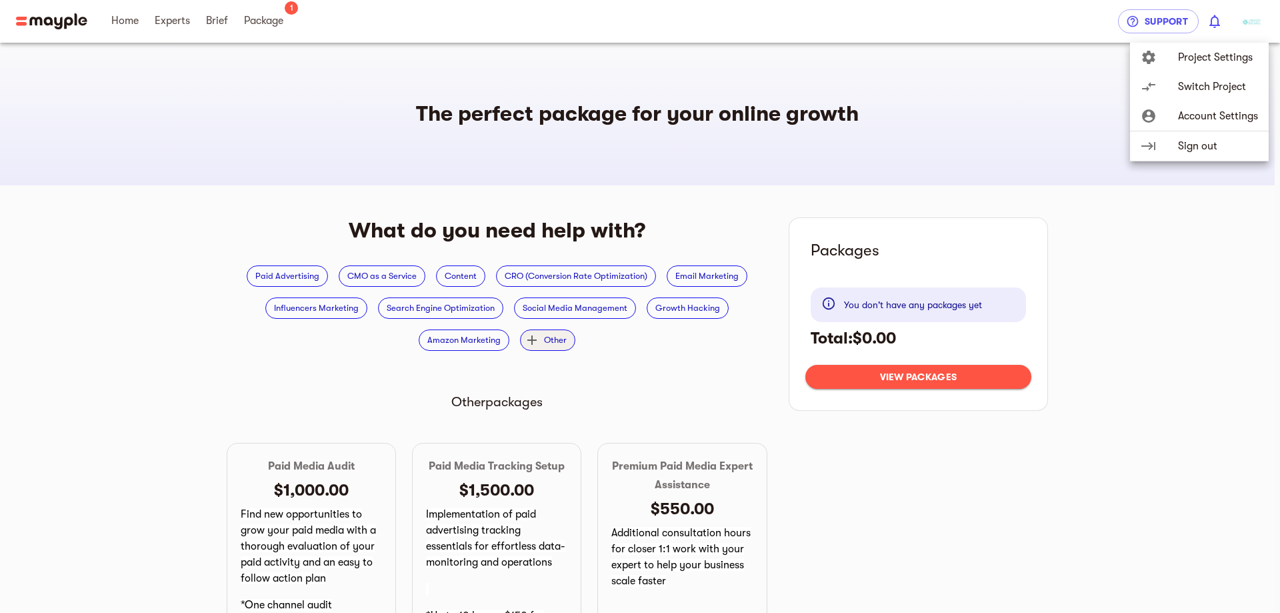
click at [1199, 51] on span "Project Settings" at bounding box center [1218, 57] width 80 height 16
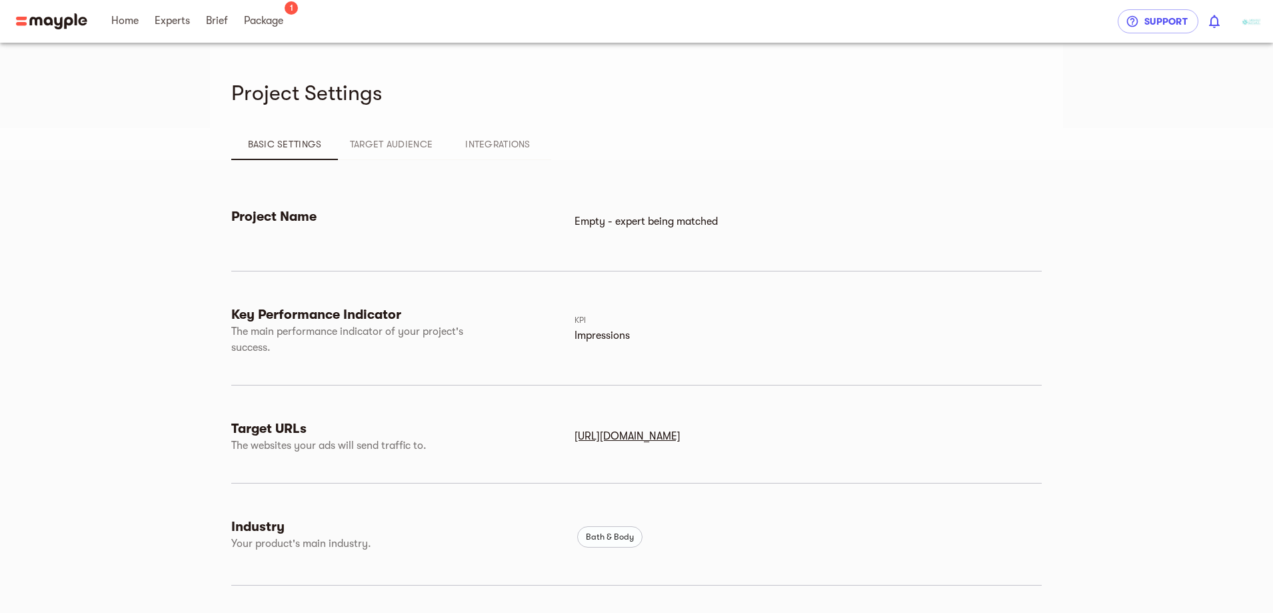
click at [346, 145] on span "Target Audience" at bounding box center [391, 144] width 91 height 16
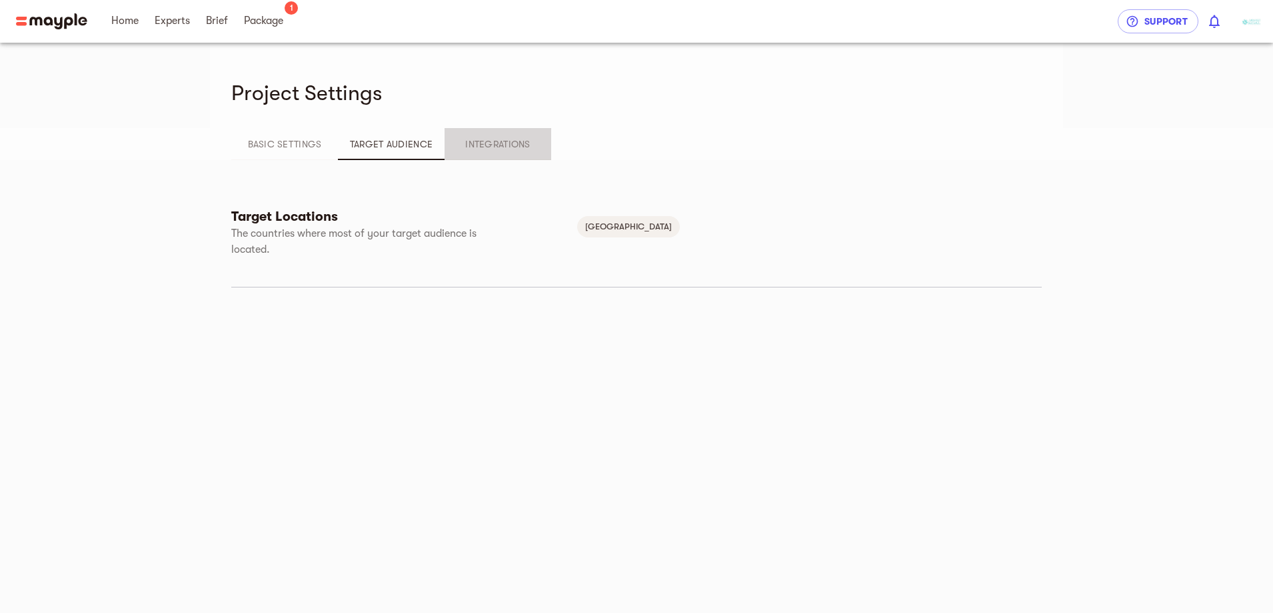
click at [453, 147] on span "Integrations" at bounding box center [498, 144] width 91 height 16
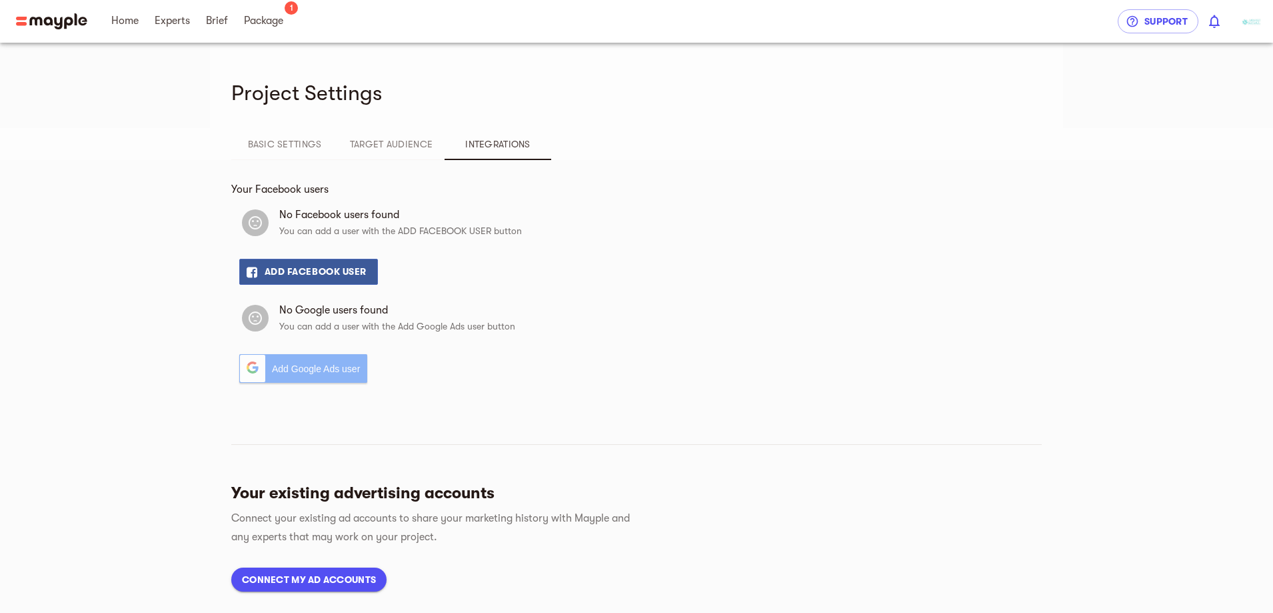
click at [239, 148] on span "Basic Settings" at bounding box center [284, 144] width 91 height 16
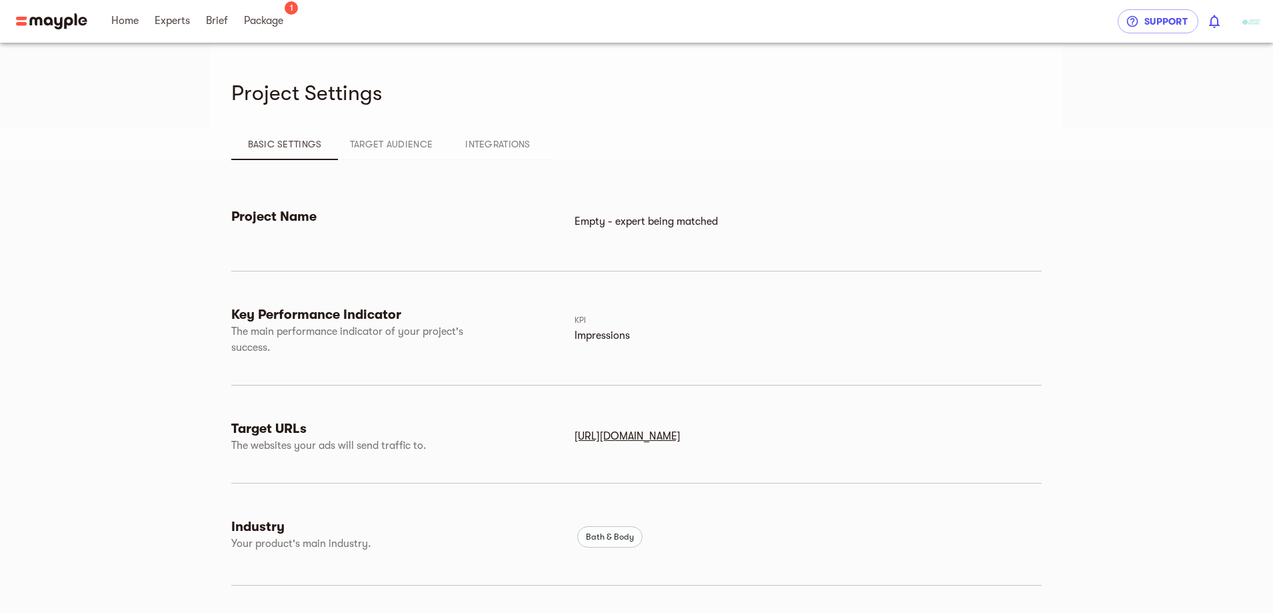
click at [346, 147] on span "Target Audience" at bounding box center [391, 144] width 91 height 16
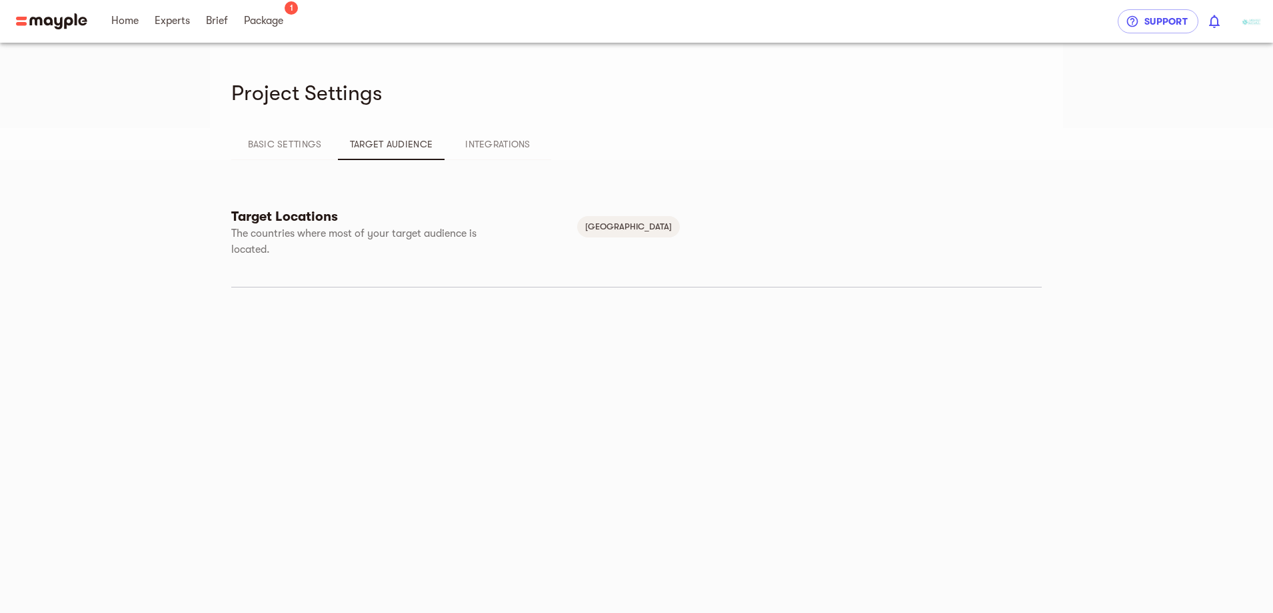
click at [239, 150] on span "Basic Settings" at bounding box center [284, 144] width 91 height 16
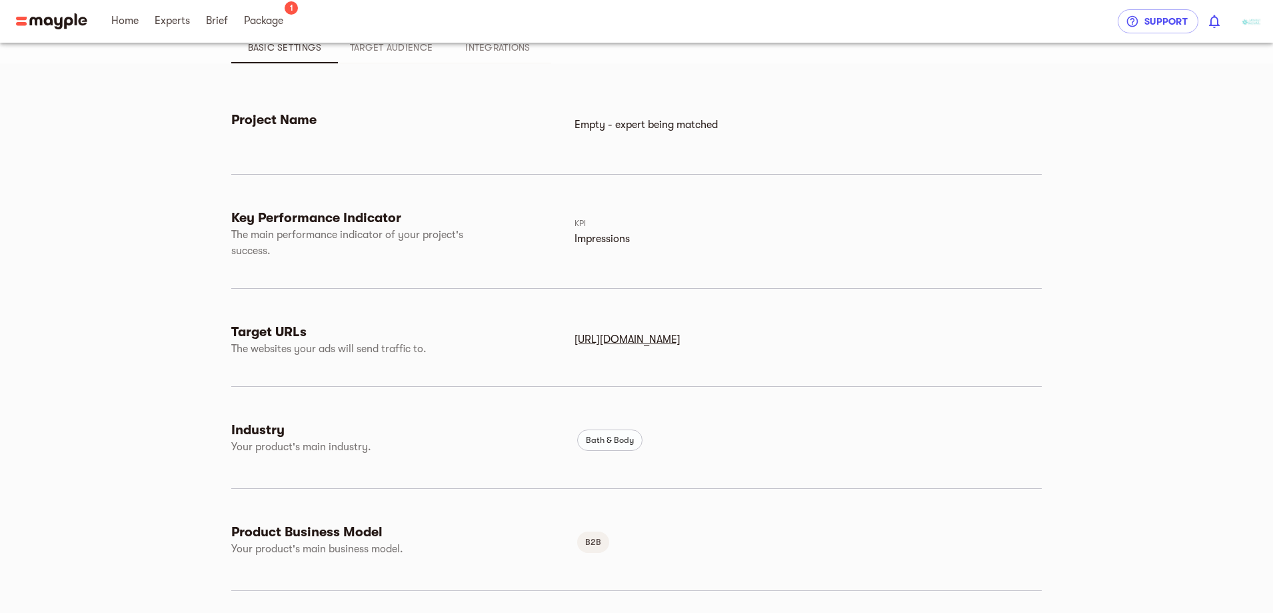
scroll to position [195, 0]
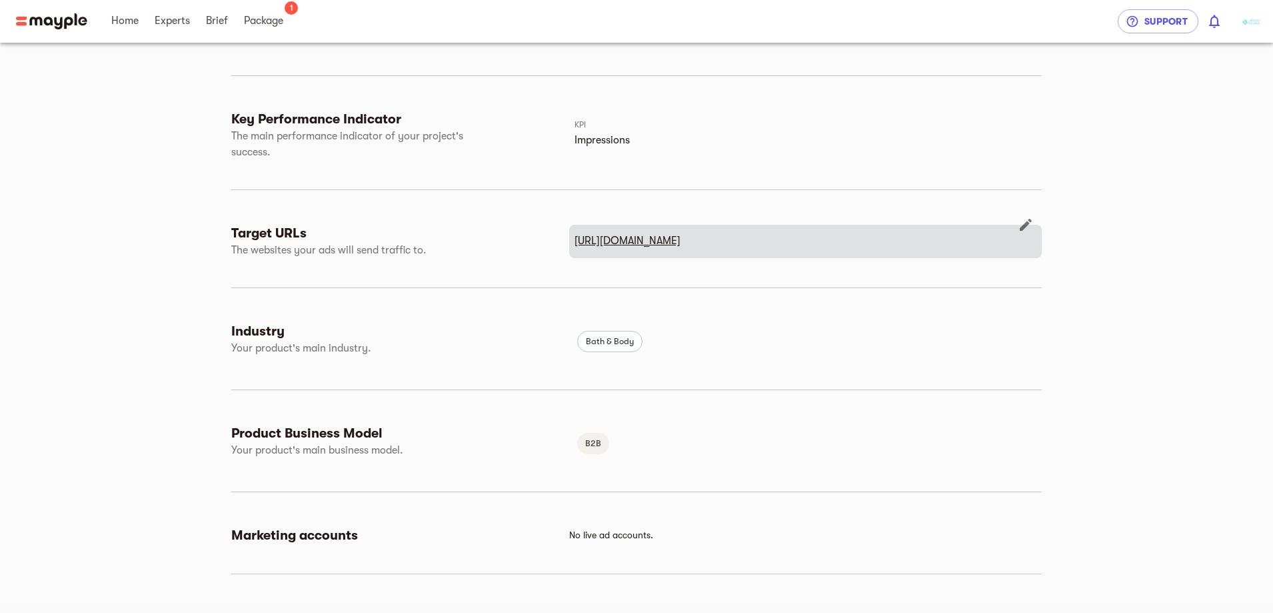
click at [667, 235] on u "https://www.midwestseasaltcompany.com" at bounding box center [628, 241] width 106 height 12
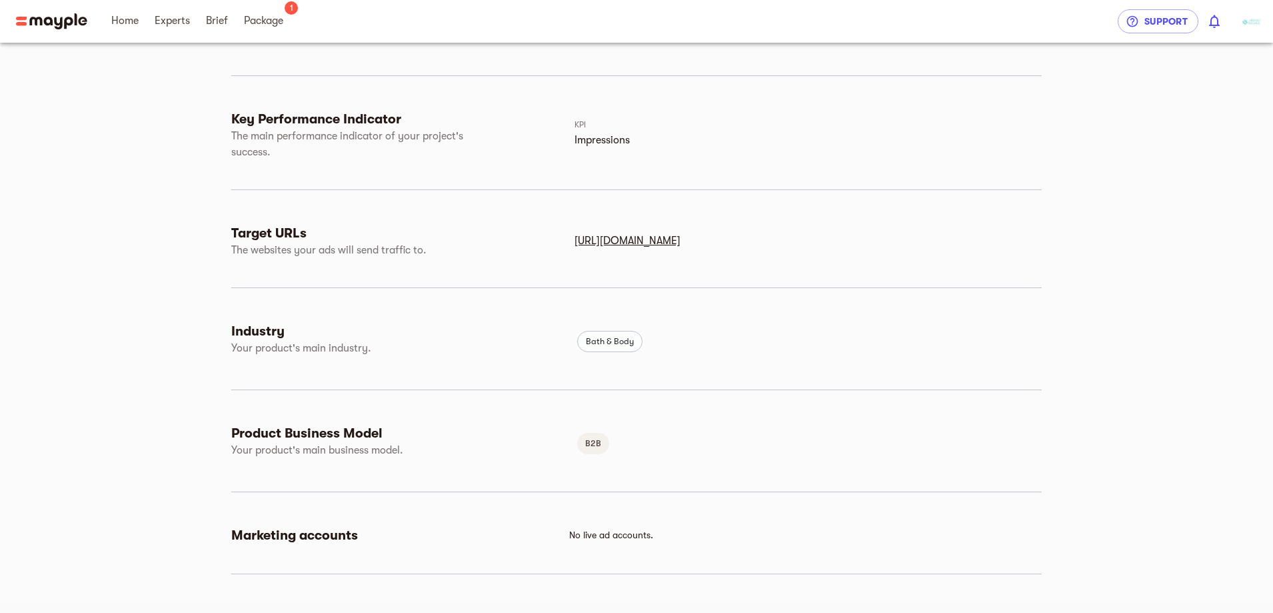
click at [573, 533] on span "No live ad accounts." at bounding box center [611, 534] width 84 height 11
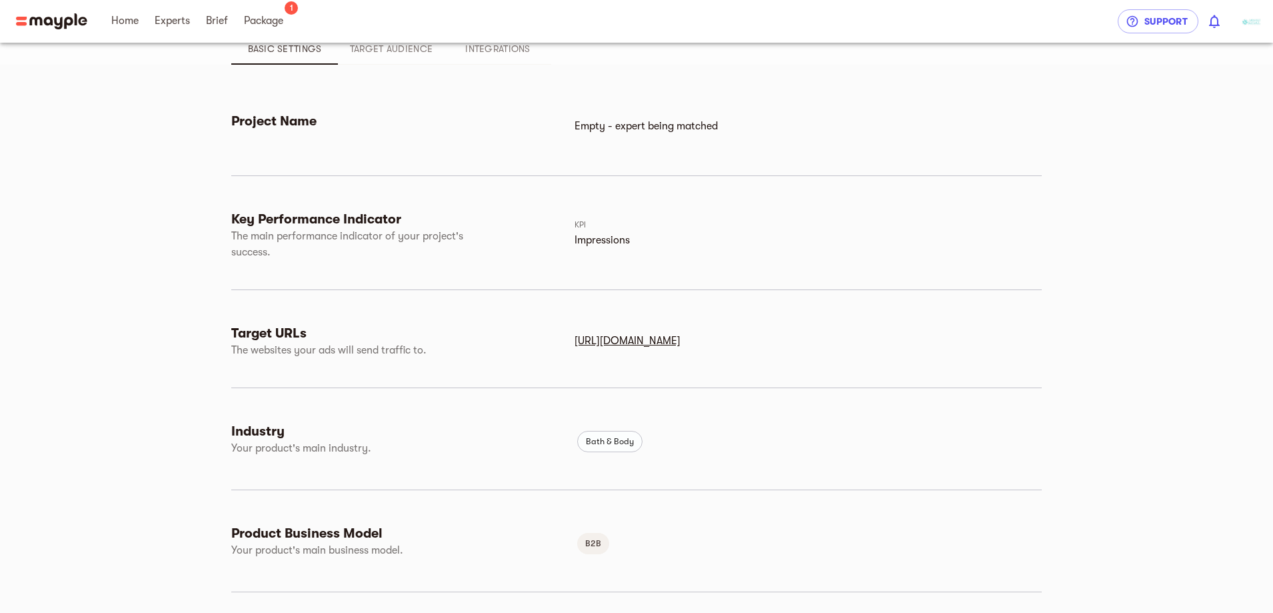
scroll to position [0, 0]
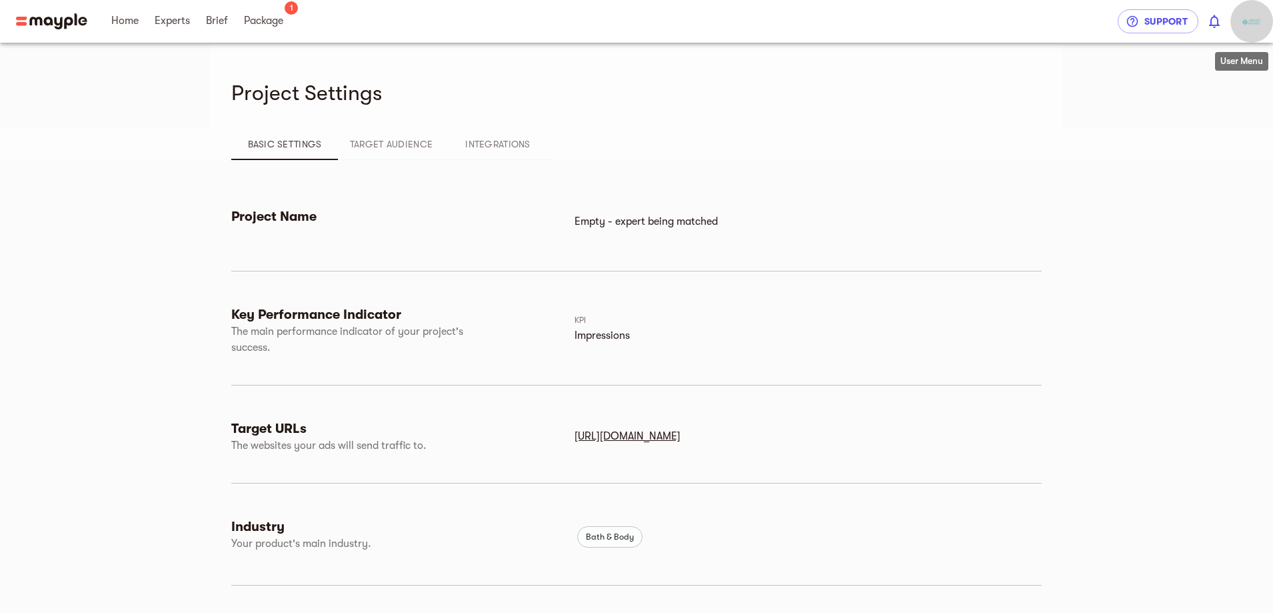
click at [1258, 18] on img "button" at bounding box center [1252, 21] width 27 height 27
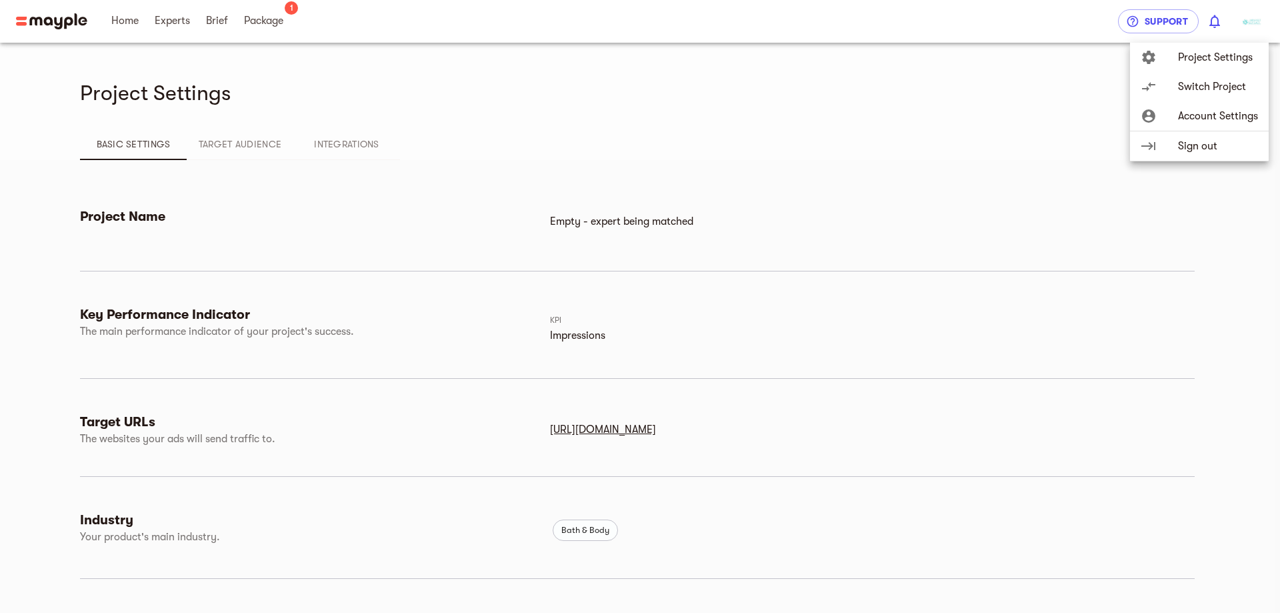
click at [1225, 105] on li "account_circle Account Settings" at bounding box center [1199, 116] width 139 height 30
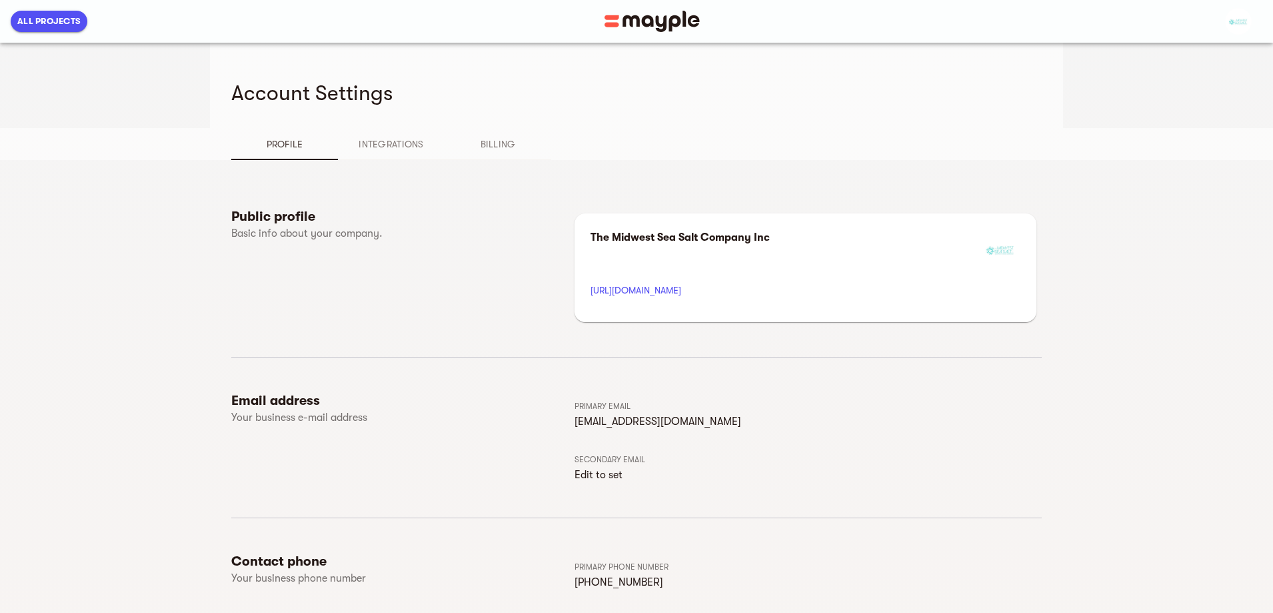
click at [626, 18] on img at bounding box center [652, 21] width 95 height 21
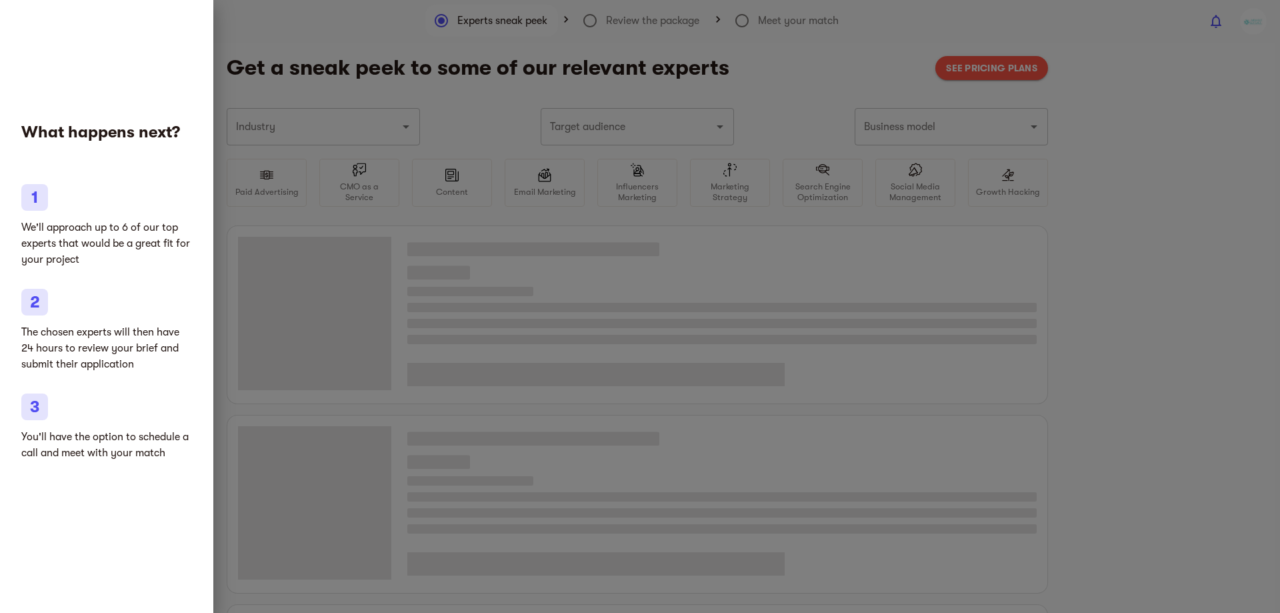
type input "Bath & Body"
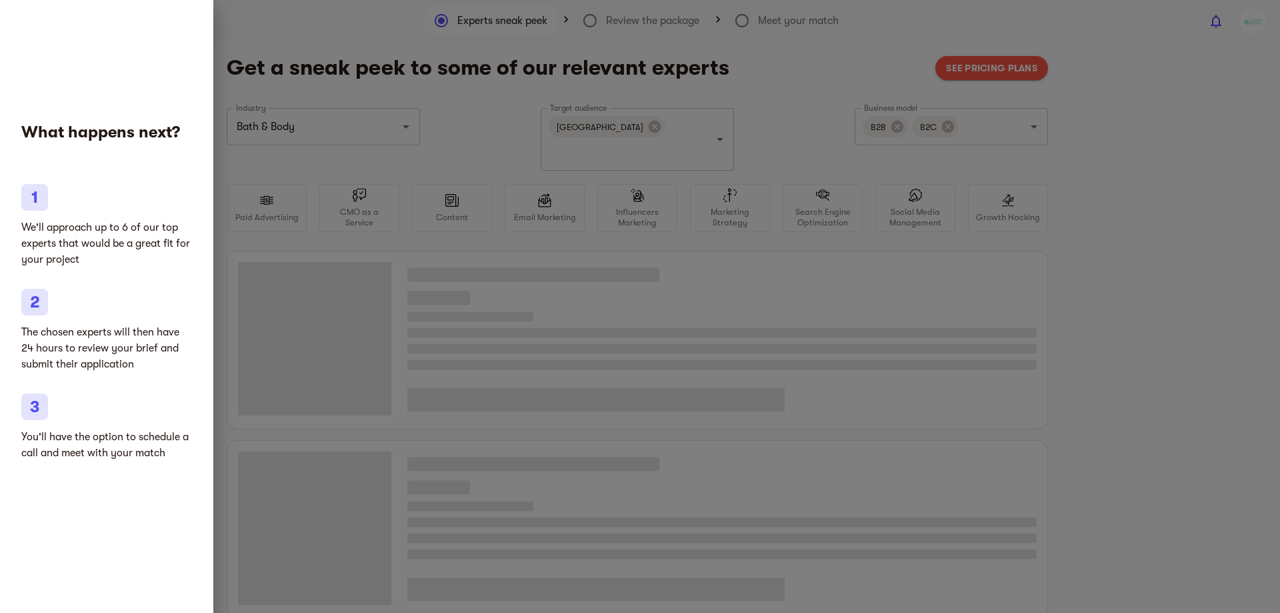
click at [275, 83] on div at bounding box center [640, 306] width 1280 height 613
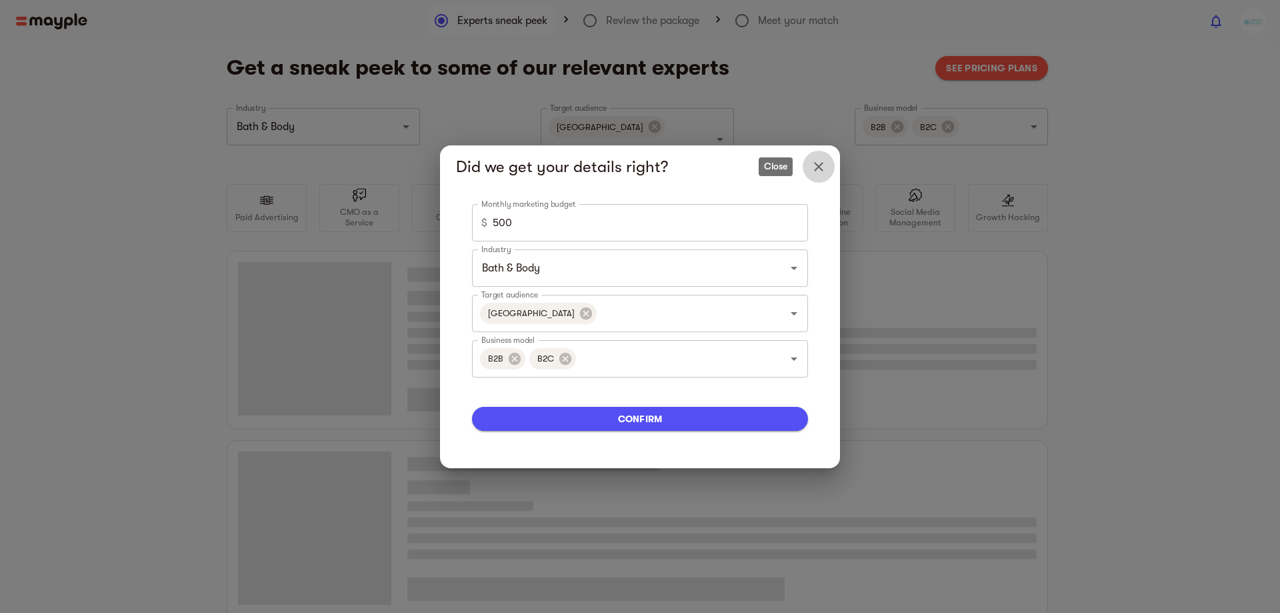
click at [822, 167] on icon "Close" at bounding box center [819, 167] width 16 height 16
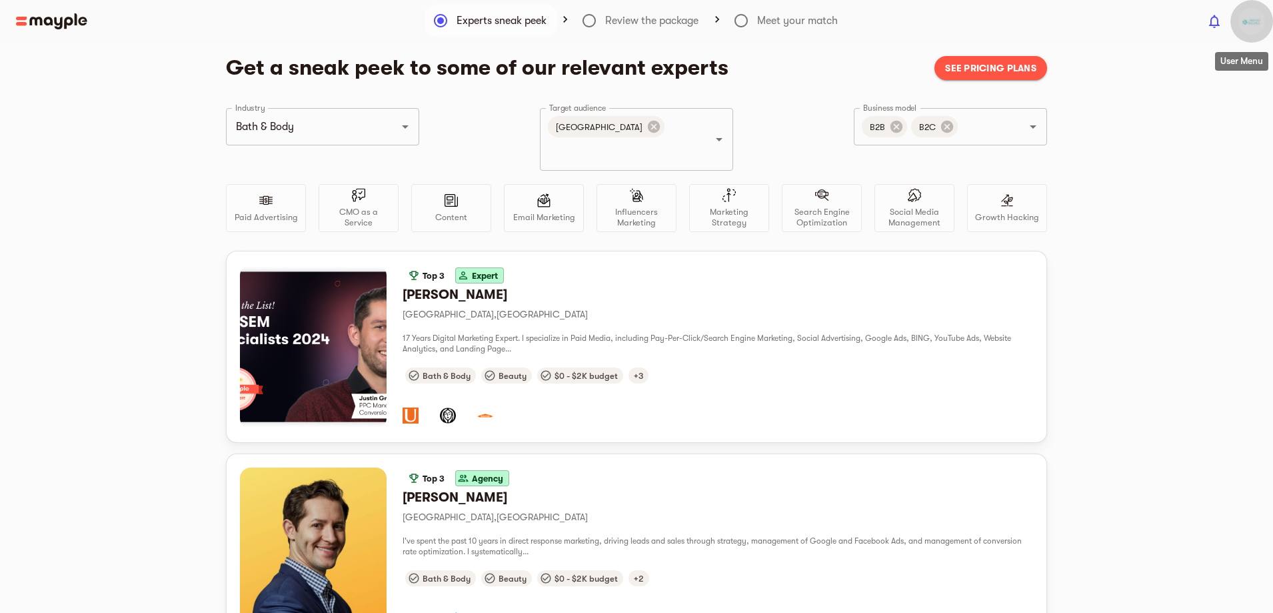
click at [1247, 31] on img "button" at bounding box center [1252, 21] width 27 height 27
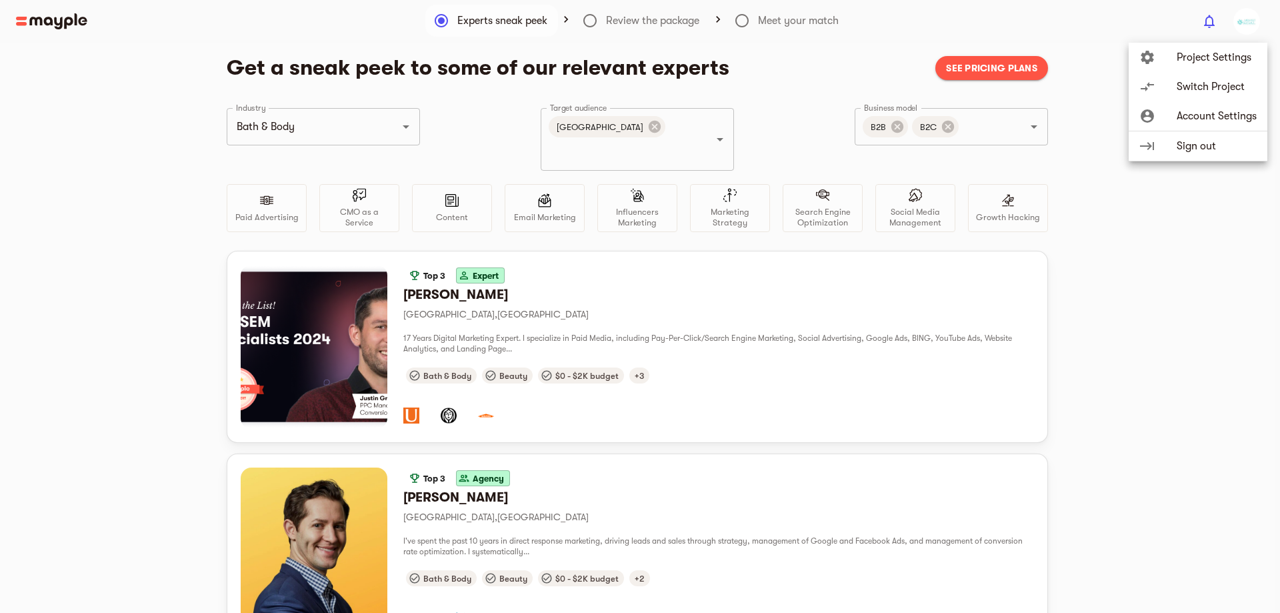
click at [1229, 110] on span "Account Settings" at bounding box center [1217, 116] width 80 height 16
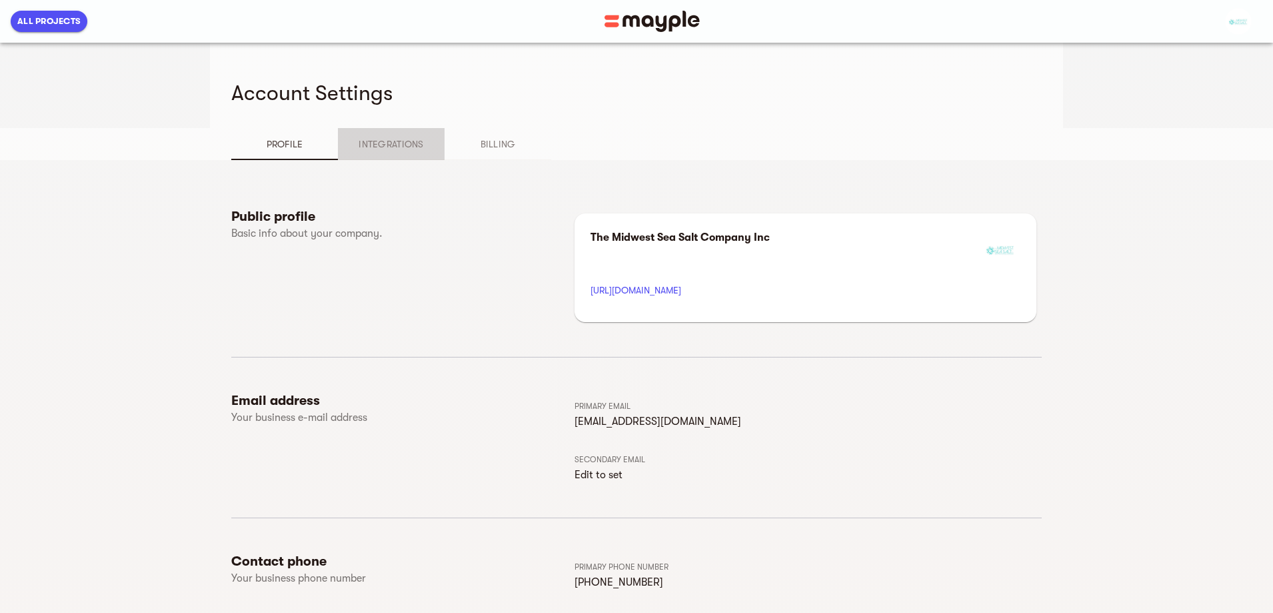
click at [338, 157] on button "Integrations" at bounding box center [391, 144] width 107 height 32
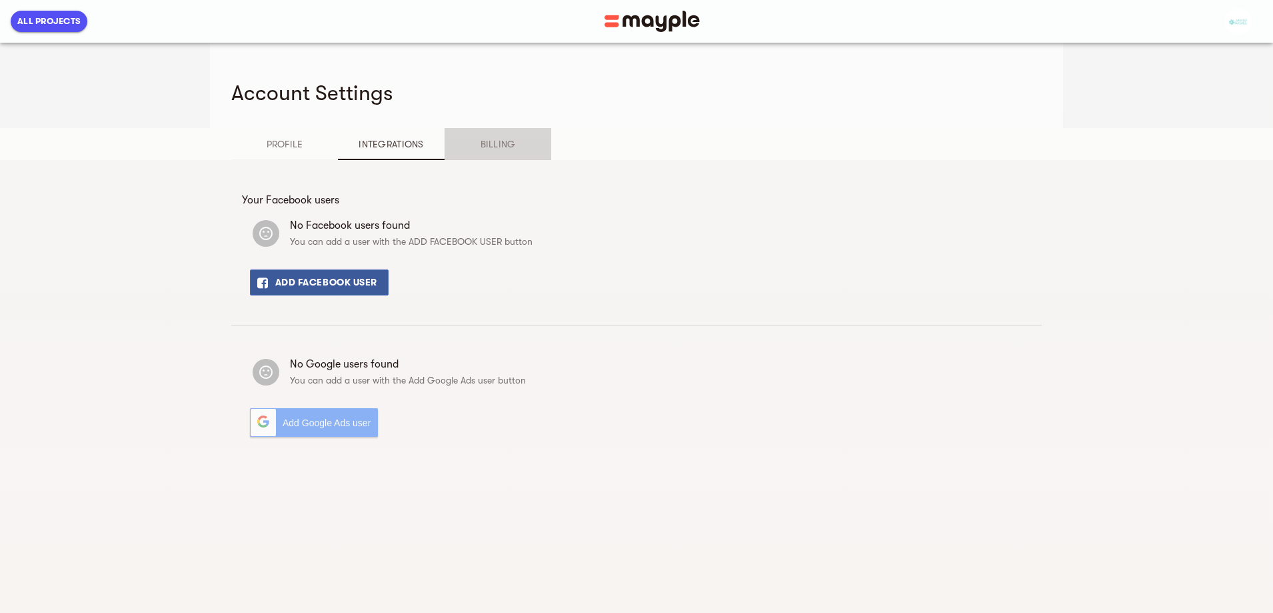
click at [453, 151] on span "Billing" at bounding box center [498, 144] width 91 height 16
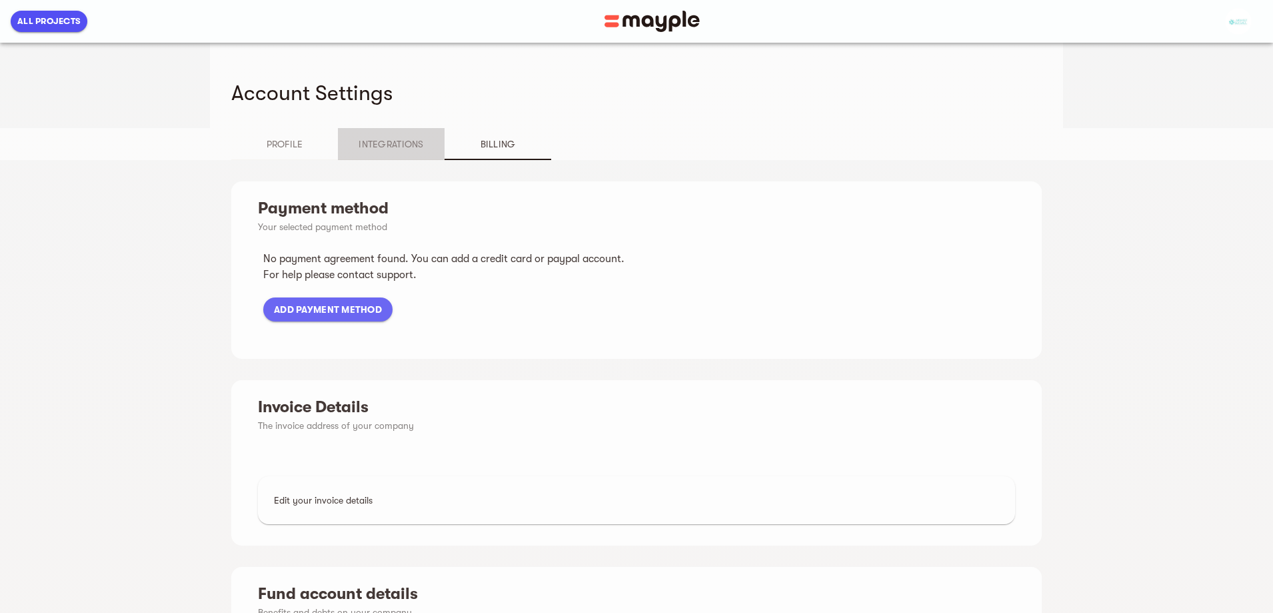
click at [338, 153] on button "Integrations" at bounding box center [391, 144] width 107 height 32
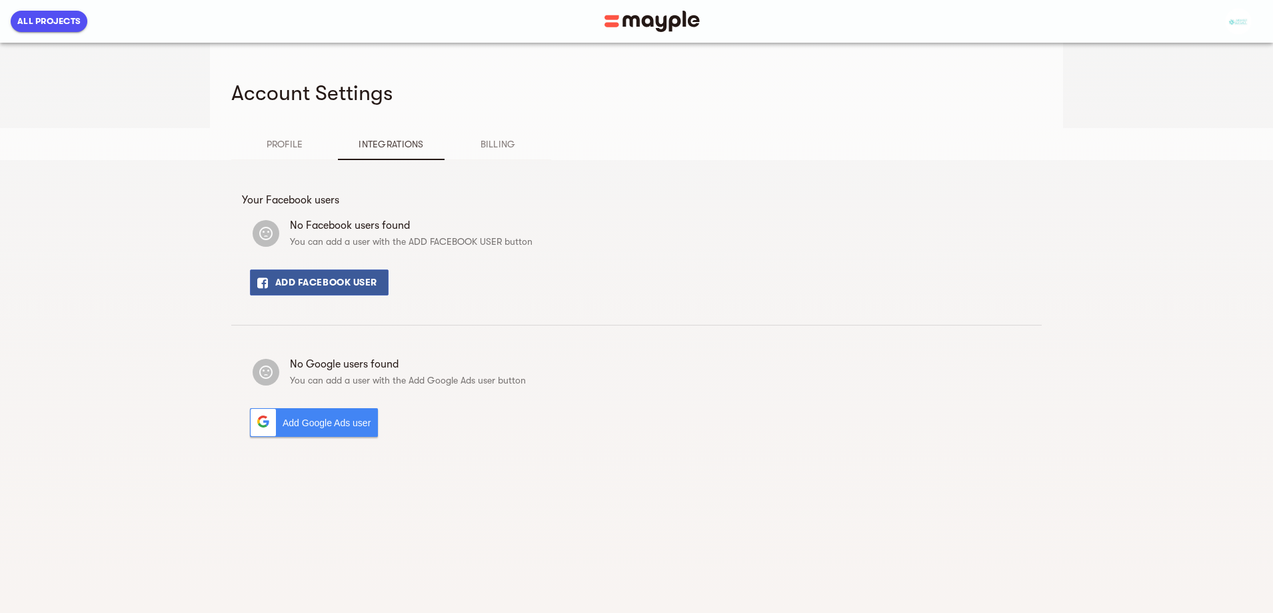
click at [453, 144] on span "Billing" at bounding box center [498, 144] width 91 height 16
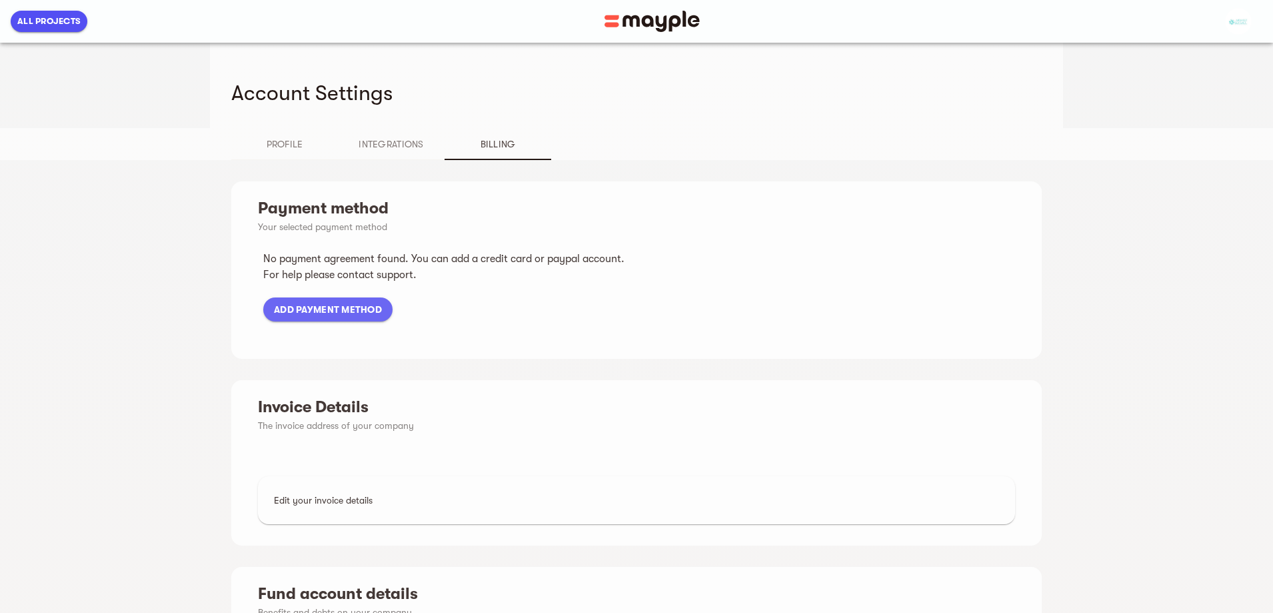
click at [346, 139] on span "Integrations" at bounding box center [391, 144] width 91 height 16
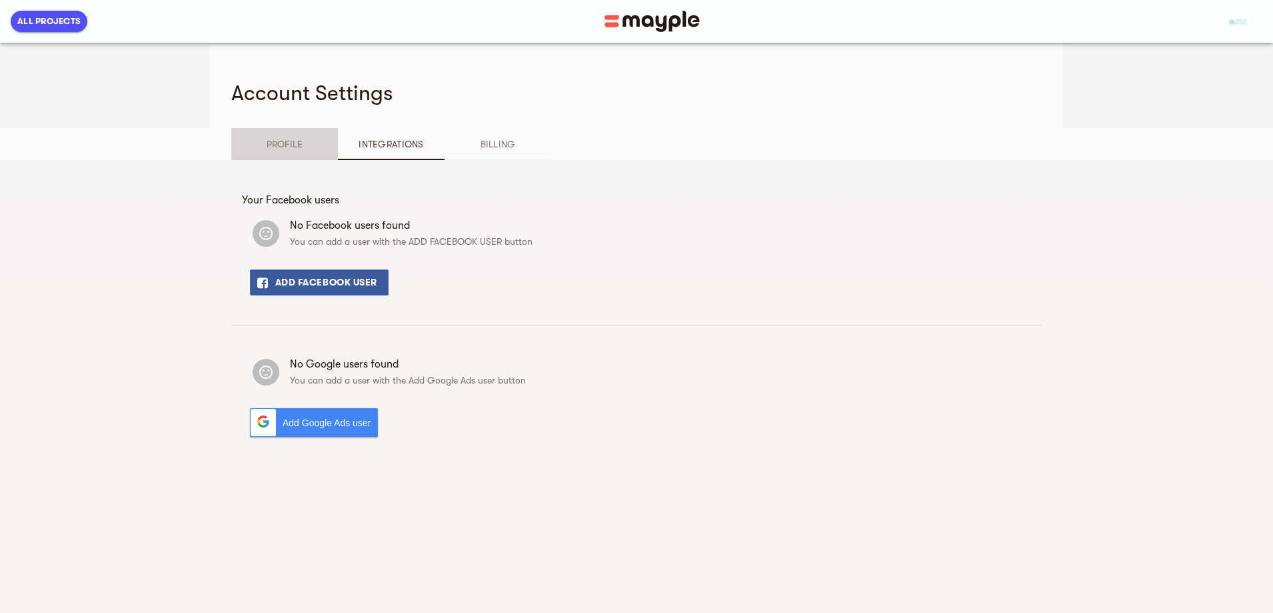
click at [239, 147] on span "Profile" at bounding box center [284, 144] width 91 height 16
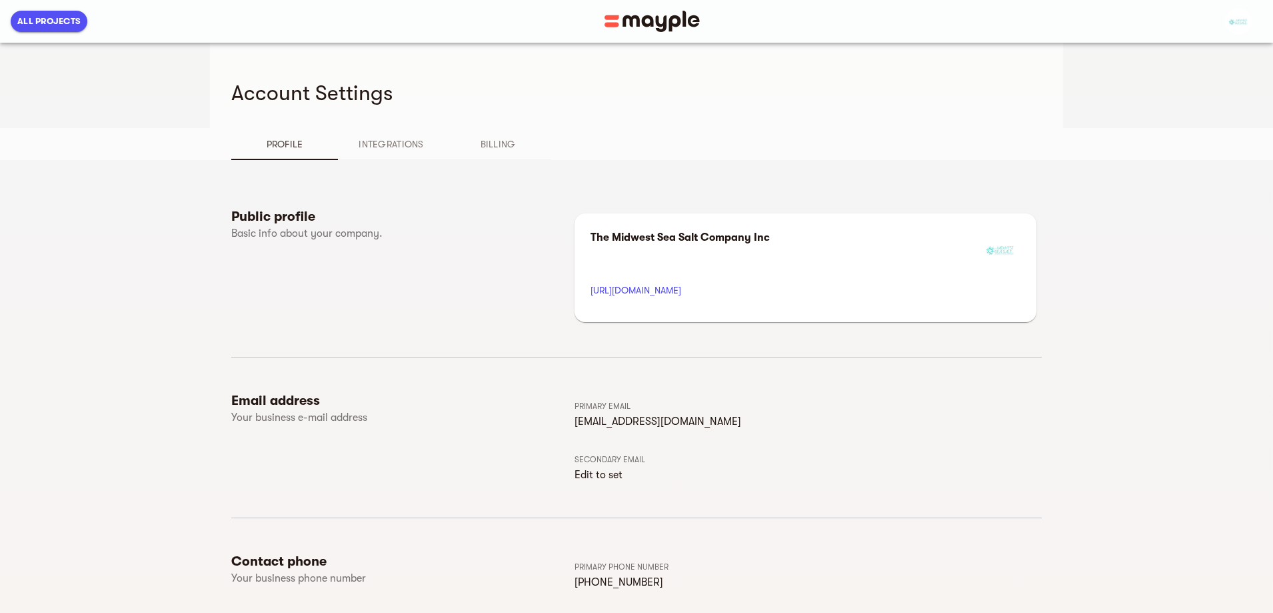
click at [641, 27] on img at bounding box center [652, 21] width 95 height 21
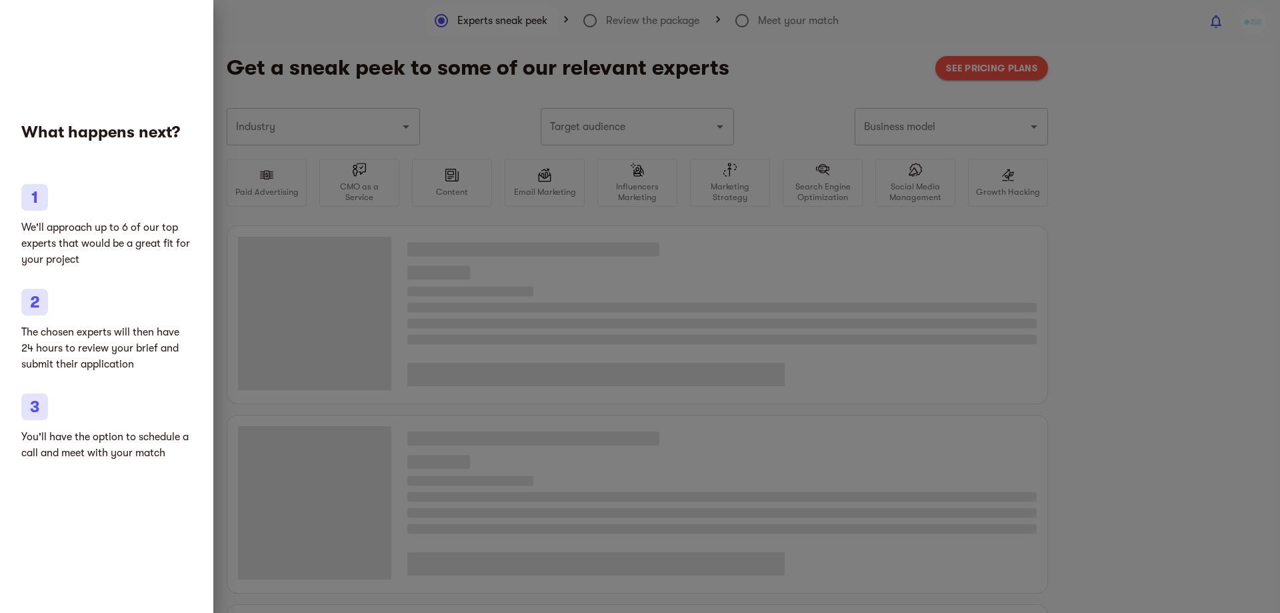
click at [263, 125] on div at bounding box center [640, 306] width 1280 height 613
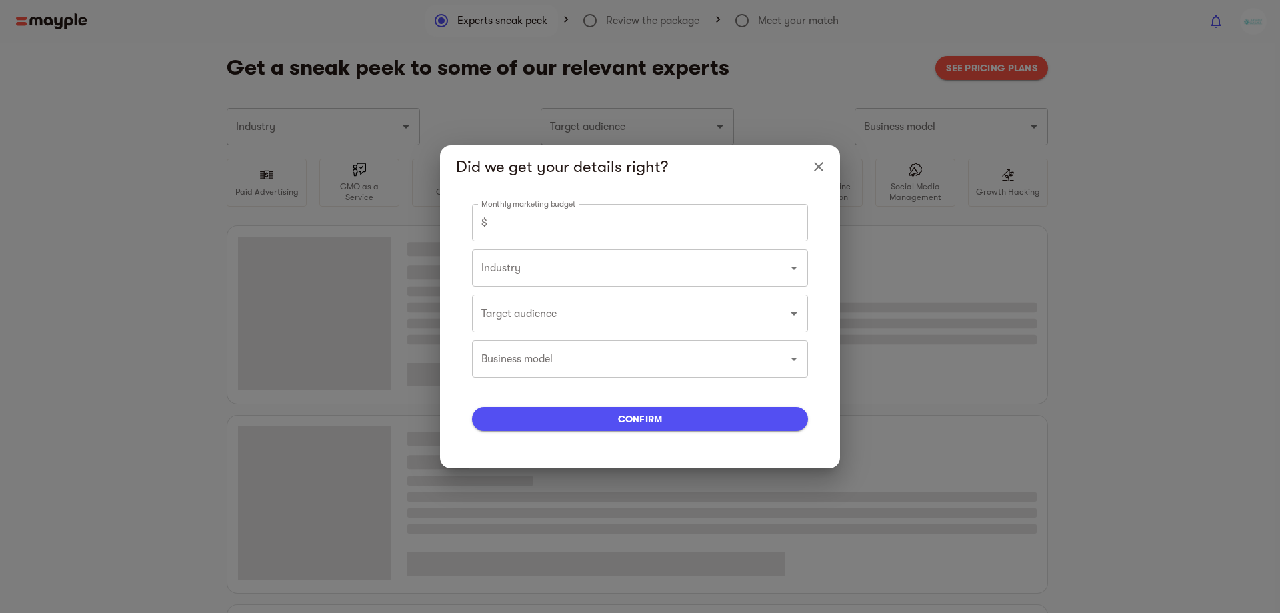
type input "Bath & Body"
type input "500"
type input "Bath & Body"
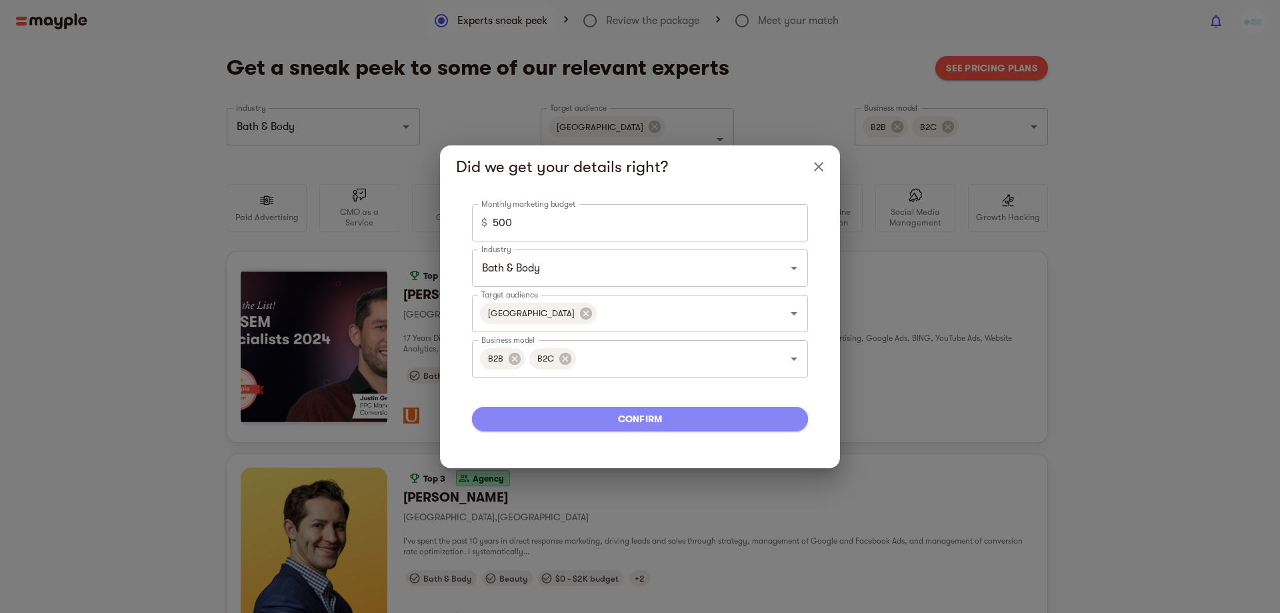
click at [635, 413] on span "confirm" at bounding box center [640, 419] width 315 height 16
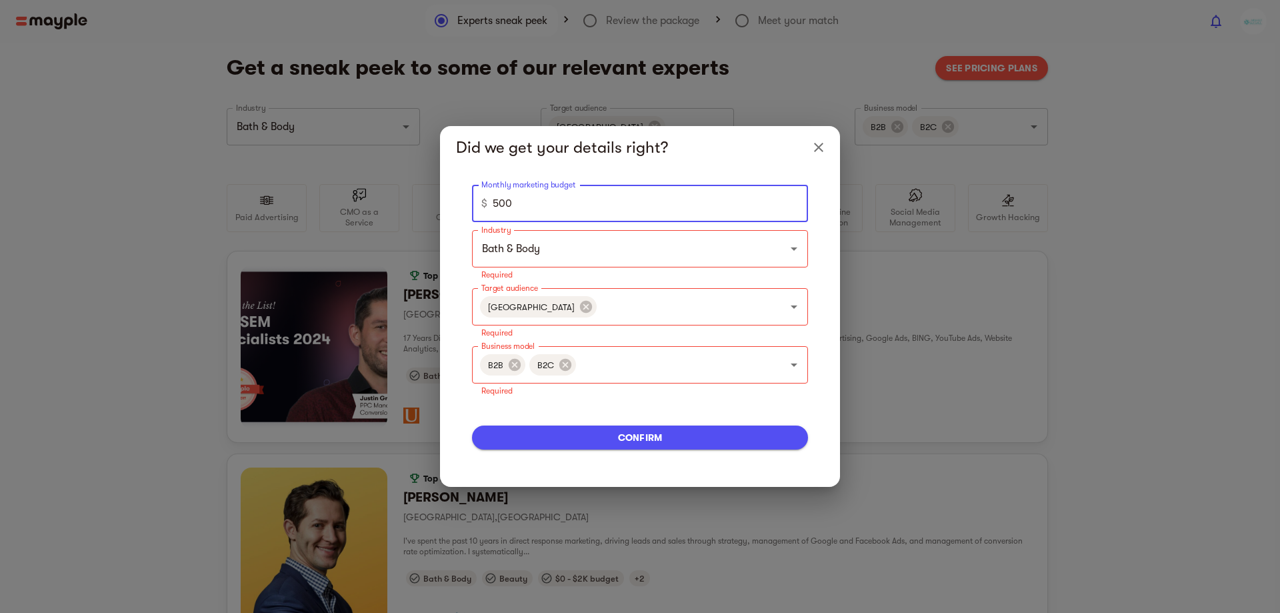
click at [567, 218] on input "500" at bounding box center [650, 203] width 315 height 37
click at [811, 152] on icon "Close" at bounding box center [819, 147] width 16 height 16
